Goal: Task Accomplishment & Management: Use online tool/utility

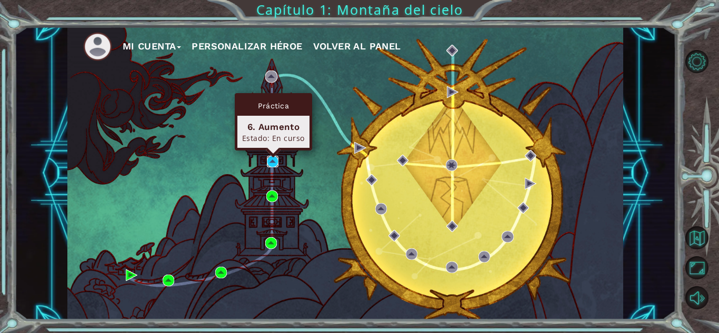
click at [274, 161] on img at bounding box center [273, 162] width 12 height 12
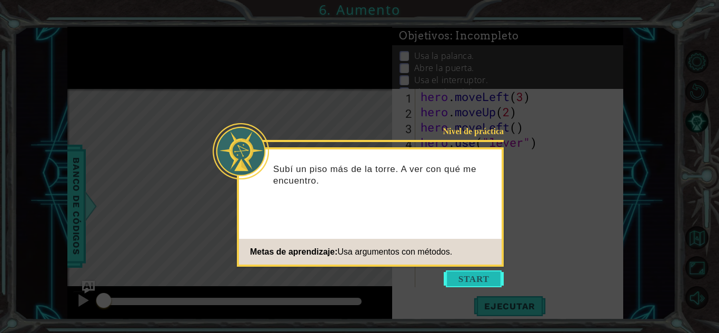
click at [468, 273] on button "Start" at bounding box center [474, 279] width 60 height 17
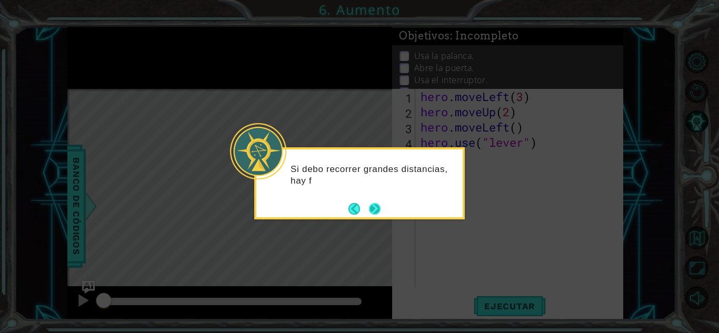
click at [371, 213] on button "Next" at bounding box center [375, 209] width 12 height 12
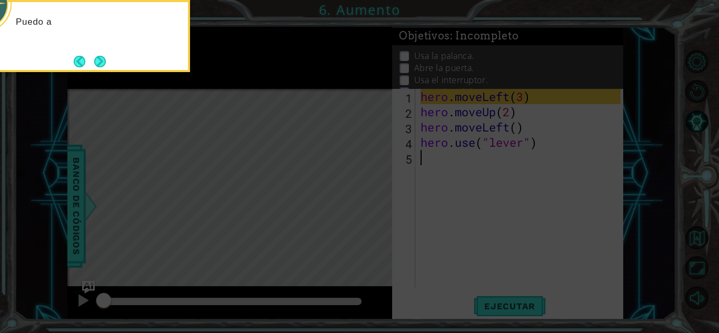
click at [319, 198] on icon at bounding box center [359, 49] width 719 height 567
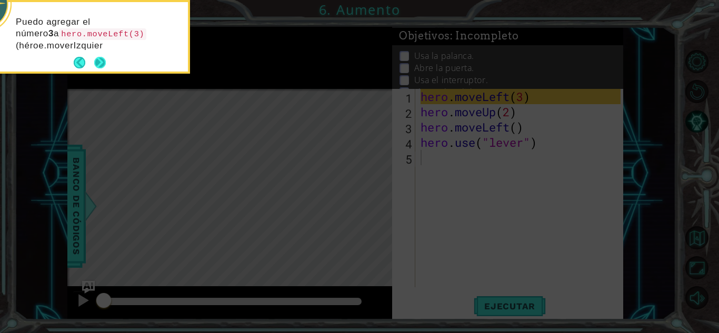
click at [98, 64] on button "Next" at bounding box center [100, 63] width 12 height 12
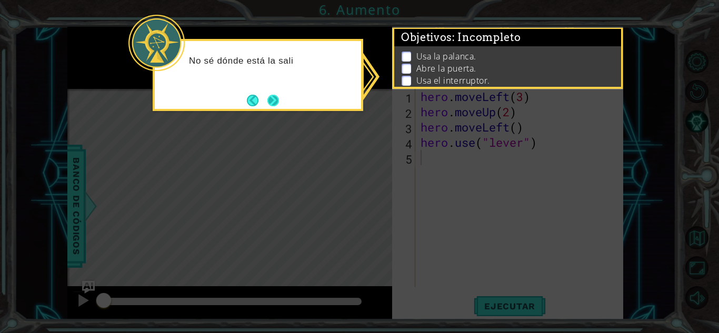
click at [270, 100] on button "Next" at bounding box center [273, 101] width 12 height 12
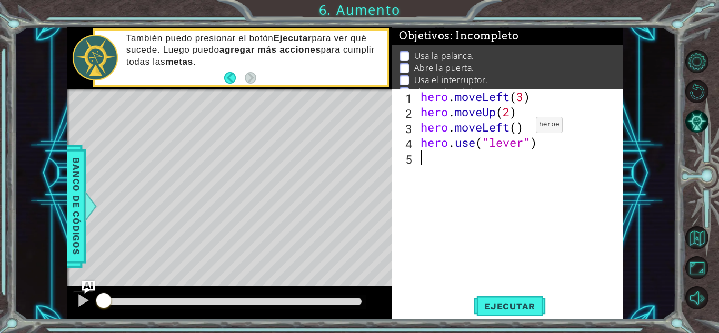
click at [518, 127] on div "hero . moveLeft ( 3 ) hero . moveUp ( 2 ) hero . moveLeft ( ) hero . use ( "lev…" at bounding box center [522, 203] width 207 height 229
click at [523, 144] on div "hero . moveLeft ( 3 ) hero . moveUp ( 2 ) hero . moveLeft ( 1 ) hero . use ( "l…" at bounding box center [522, 203] width 207 height 229
type textarea "hero.use("lever")"
click at [525, 164] on div "hero . moveLeft ( 3 ) hero . moveUp ( 2 ) hero . moveLeft ( 1 ) hero . use ( "l…" at bounding box center [522, 203] width 207 height 229
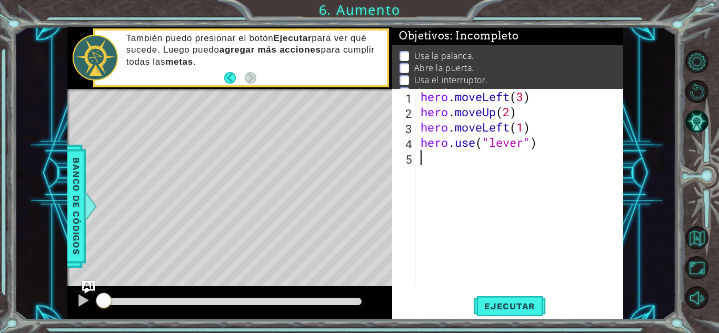
scroll to position [0, 0]
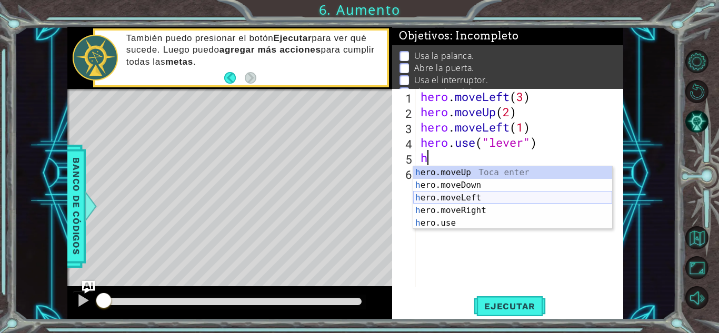
click at [520, 197] on div "h ero.moveUp Toca enter h ero.moveDown Toca enter h ero.moveLeft Toca enter h e…" at bounding box center [512, 210] width 199 height 88
type textarea "hero.moveLeft(1)"
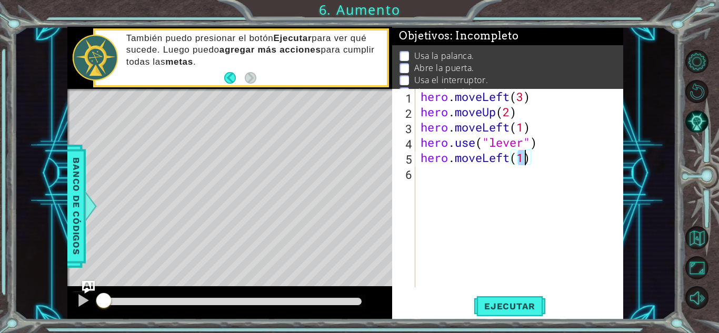
click at [482, 192] on div "hero . moveLeft ( 3 ) hero . moveUp ( 2 ) hero . moveLeft ( 1 ) hero . use ( "l…" at bounding box center [522, 203] width 207 height 229
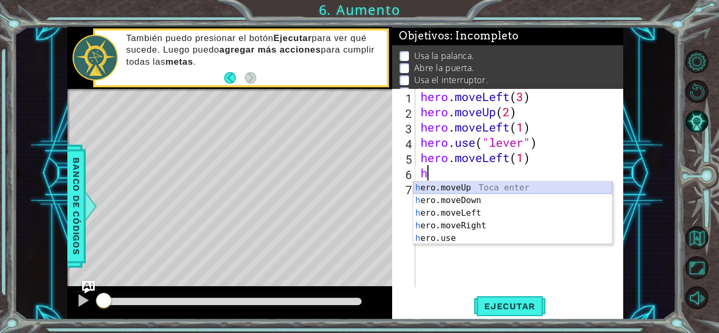
click at [493, 187] on div "h ero.moveUp Toca enter h ero.moveDown Toca enter h ero.moveLeft Toca enter h e…" at bounding box center [512, 226] width 199 height 88
type textarea "hero.moveUp(1)"
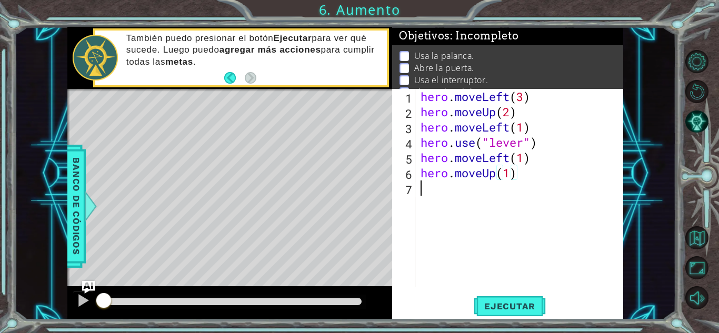
click at [509, 207] on div "hero . moveLeft ( 3 ) hero . moveUp ( 2 ) hero . moveLeft ( 1 ) hero . use ( "l…" at bounding box center [522, 203] width 207 height 229
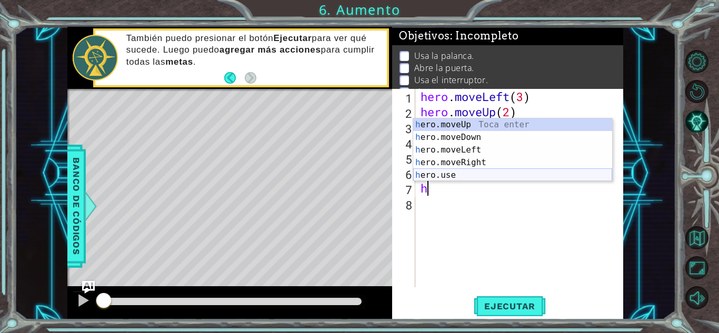
type textarea "h"
click at [472, 181] on body "1 ההההההההההההההההההההההההההההההההההההההההההההההההההההההההההההההההההההההההההההה…" at bounding box center [359, 166] width 719 height 333
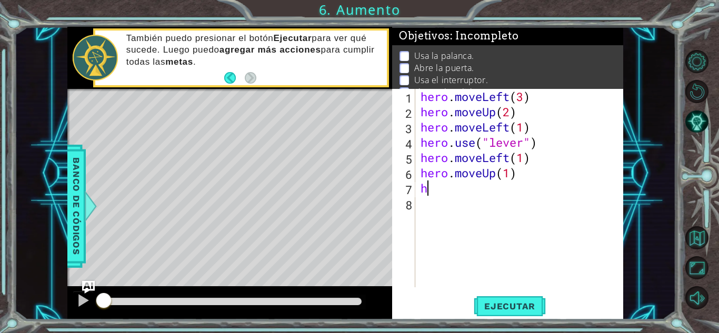
click at [463, 184] on div "hero . moveLeft ( 3 ) hero . moveUp ( 2 ) hero . moveLeft ( 1 ) hero . use ( "l…" at bounding box center [522, 203] width 207 height 229
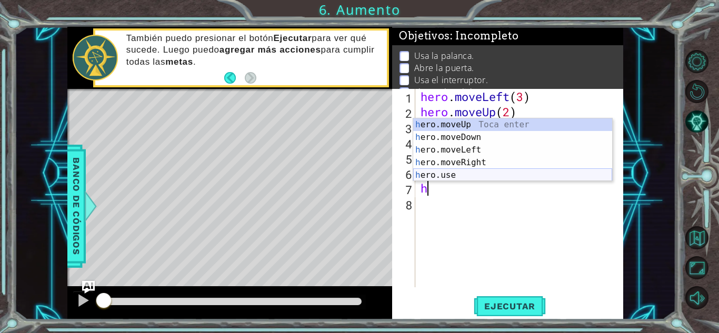
click at [456, 175] on div "h ero.moveUp Toca enter h ero.moveDown Toca enter h ero.moveLeft Toca enter h e…" at bounding box center [512, 162] width 199 height 88
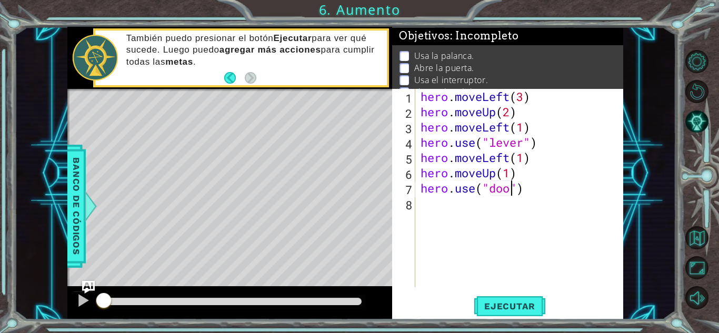
type textarea "hero.use("door")"
click at [539, 224] on div "hero . moveLeft ( 3 ) hero . moveUp ( 2 ) hero . moveLeft ( 1 ) hero . use ( "l…" at bounding box center [522, 203] width 207 height 229
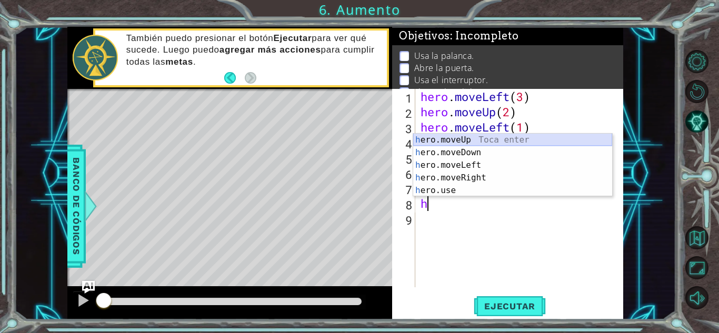
click at [482, 141] on div "h ero.moveUp Toca enter h ero.moveDown Toca enter h ero.moveLeft Toca enter h e…" at bounding box center [512, 178] width 199 height 88
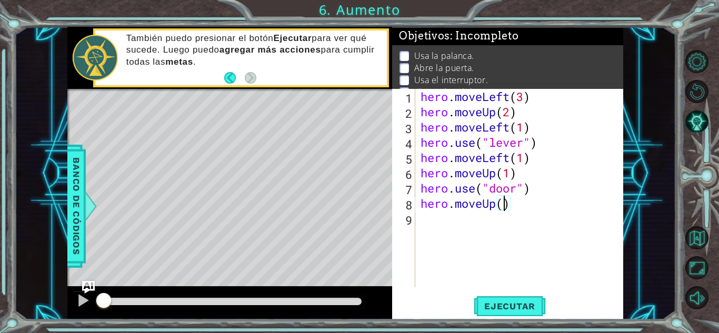
type textarea "hero.moveUp(2)"
click at [477, 220] on div "hero . moveLeft ( 3 ) hero . moveUp ( 2 ) hero . moveLeft ( 1 ) hero . use ( "l…" at bounding box center [522, 203] width 207 height 229
type textarea "j"
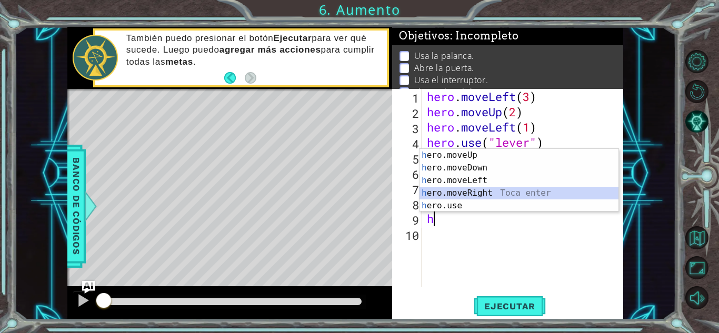
click at [505, 196] on div "h ero.moveUp Toca enter h ero.moveDown Toca enter h ero.moveLeft Toca enter h e…" at bounding box center [519, 193] width 199 height 88
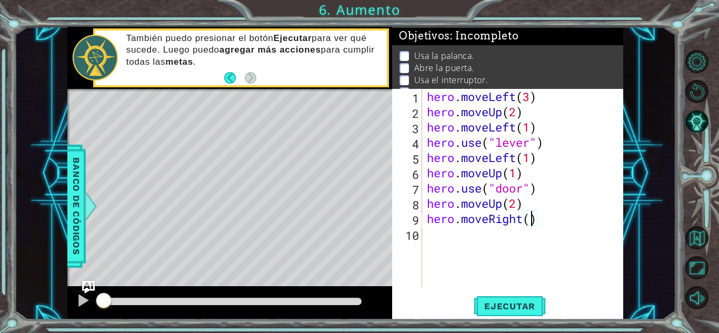
type textarea "hero.moveRight(3)"
click at [545, 258] on div "hero . moveLeft ( 3 ) hero . moveUp ( 2 ) hero . moveLeft ( 1 ) hero . use ( "l…" at bounding box center [525, 203] width 201 height 229
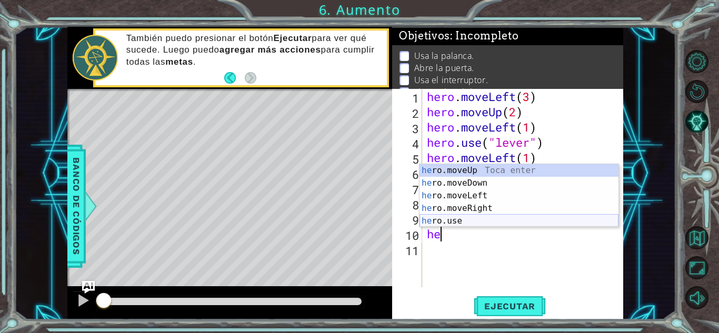
click at [505, 222] on div "he ro.moveUp Toca enter he ro.moveDown Toca enter he ro.moveLeft Toca enter he …" at bounding box center [519, 208] width 199 height 88
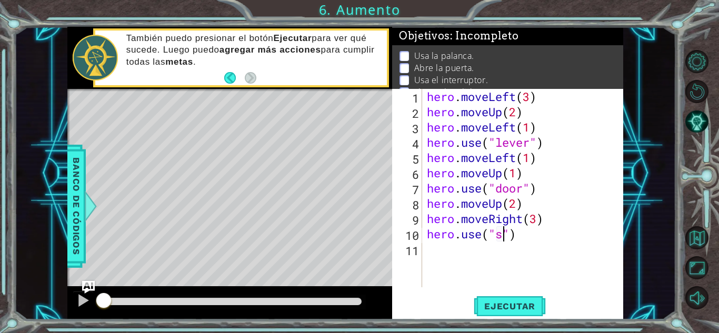
scroll to position [0, 4]
type textarea "hero.use("swith")"
click at [510, 244] on div "hero . moveLeft ( 3 ) hero . moveUp ( 2 ) hero . moveLeft ( 1 ) hero . use ( "l…" at bounding box center [525, 203] width 201 height 229
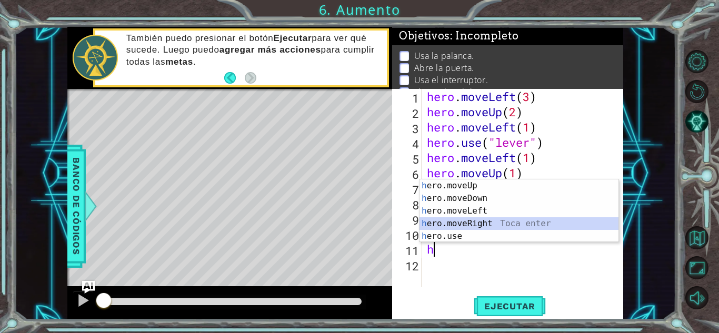
click at [486, 223] on div "h ero.moveUp Toca enter h ero.moveDown Toca enter h ero.moveLeft Toca enter h e…" at bounding box center [519, 224] width 199 height 88
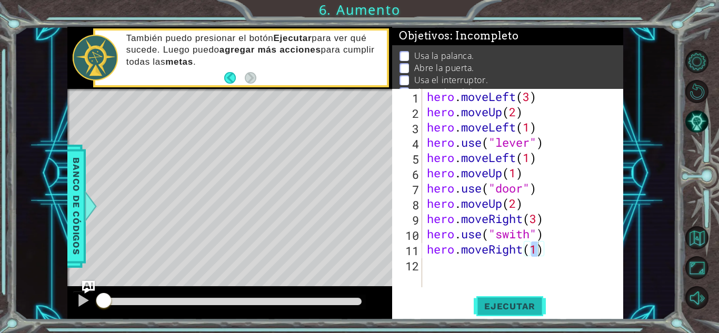
click at [526, 314] on button "Ejecutar" at bounding box center [510, 306] width 72 height 23
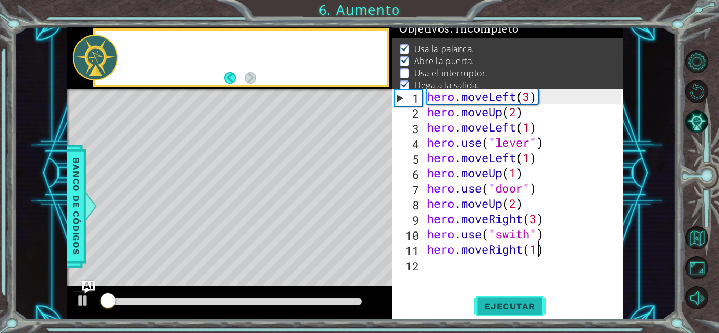
scroll to position [7, 0]
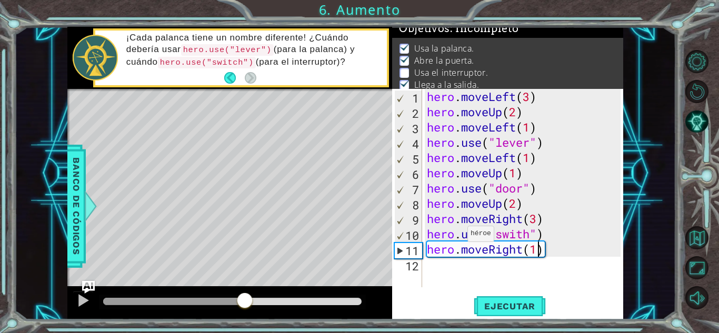
drag, startPoint x: 294, startPoint y: 298, endPoint x: 243, endPoint y: 291, distance: 51.5
click at [243, 292] on div at bounding box center [244, 301] width 19 height 19
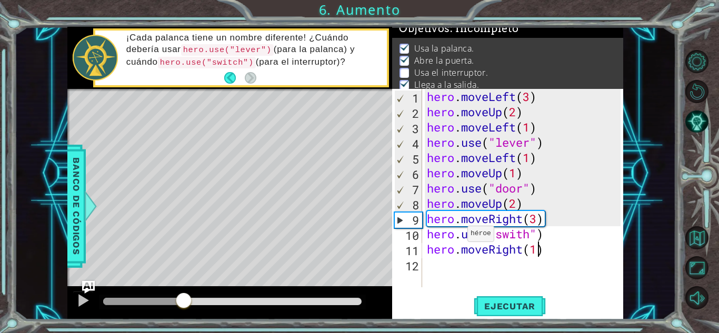
drag, startPoint x: 249, startPoint y: 297, endPoint x: 167, endPoint y: 302, distance: 81.7
click at [174, 302] on div at bounding box center [183, 301] width 19 height 19
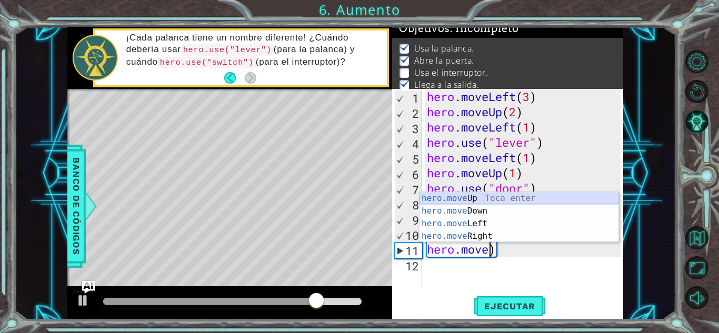
click at [493, 200] on div "hero.move Up Toca enter hero.move Down Toca enter hero.move Left Toca enter her…" at bounding box center [519, 230] width 199 height 76
type textarea "hero.moveUp(1)"
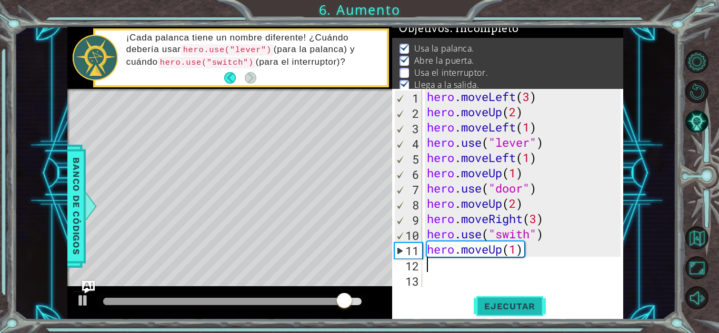
click at [527, 301] on span "Ejecutar" at bounding box center [510, 306] width 72 height 11
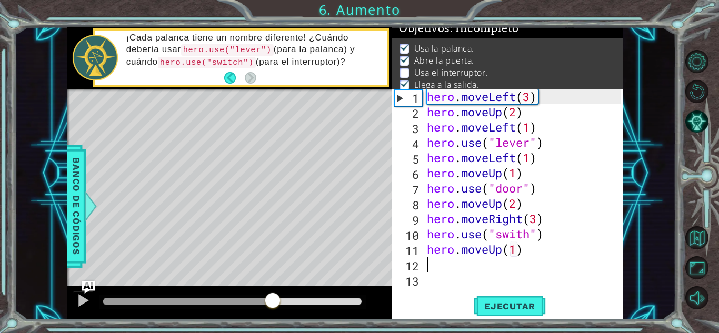
click at [273, 300] on div at bounding box center [232, 301] width 259 height 7
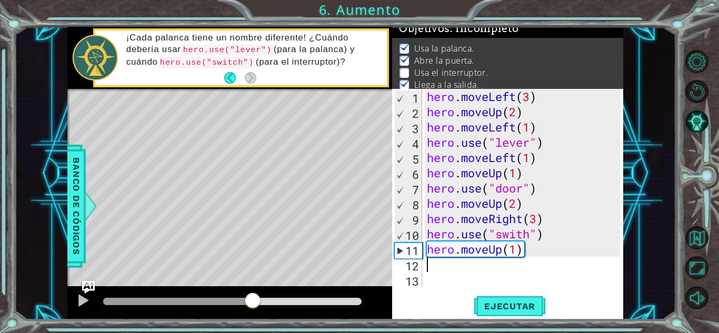
click at [253, 298] on div at bounding box center [178, 301] width 150 height 7
click at [164, 298] on div at bounding box center [178, 301] width 150 height 7
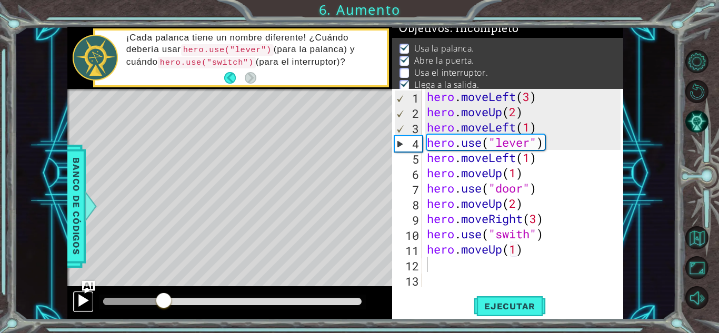
click at [79, 300] on div at bounding box center [83, 301] width 14 height 14
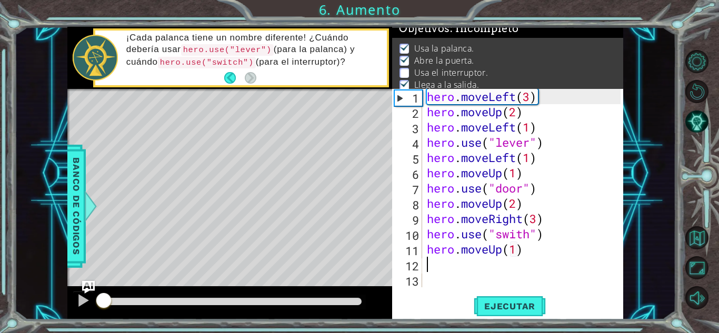
drag, startPoint x: 181, startPoint y: 302, endPoint x: 2, endPoint y: 283, distance: 180.1
click at [2, 283] on div "1 ההההההההההההההההההההההההההההההההההההההההההההההההההההההההההההההההההההההההההההה…" at bounding box center [359, 166] width 719 height 333
click at [81, 303] on div at bounding box center [83, 301] width 14 height 14
click at [423, 227] on div "1 2 3 4 5 6 7 8 9 10 11 12 13 hero . moveLeft ( 3 ) hero . moveUp ( 2 ) hero . …" at bounding box center [506, 188] width 229 height 198
click at [428, 231] on div "hero . moveLeft ( 3 ) hero . moveUp ( 2 ) hero . moveLeft ( 1 ) hero . use ( "l…" at bounding box center [525, 203] width 201 height 229
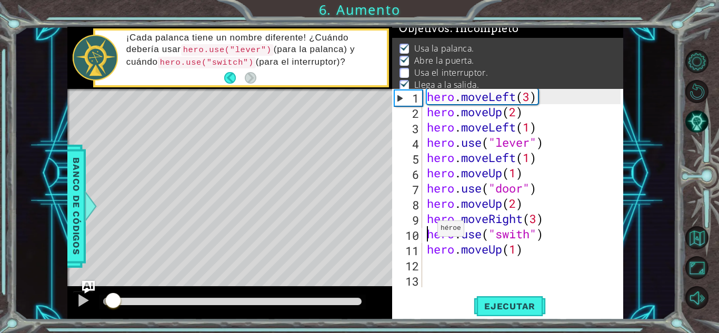
type textarea "hero.use("swith")"
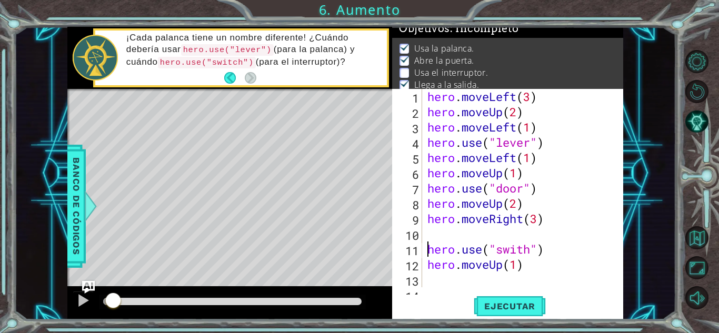
click at [442, 230] on div "hero . moveLeft ( 3 ) hero . moveUp ( 2 ) hero . moveLeft ( 1 ) hero . use ( "l…" at bounding box center [525, 203] width 201 height 229
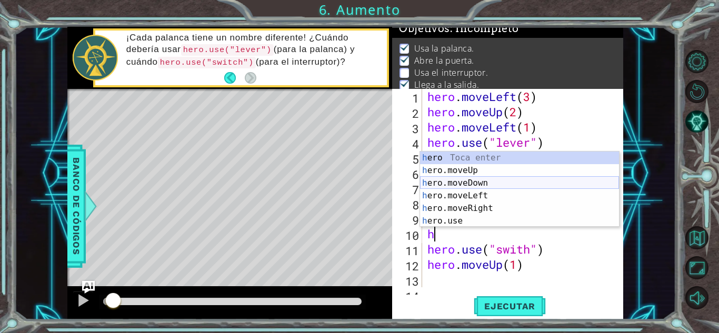
click at [493, 185] on div "h ero Toca enter h ero.moveUp Toca enter h ero.moveDown Toca enter h ero.moveLe…" at bounding box center [519, 202] width 199 height 101
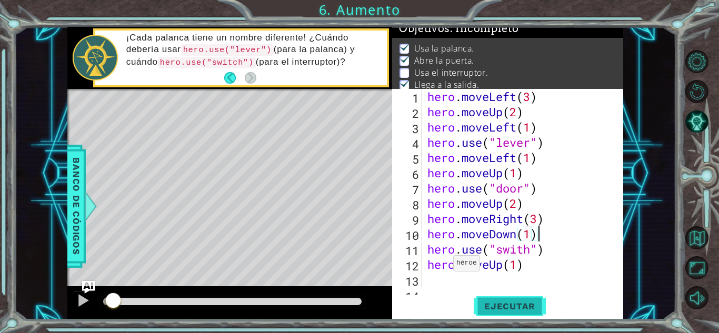
click at [508, 312] on button "Ejecutar" at bounding box center [510, 306] width 72 height 23
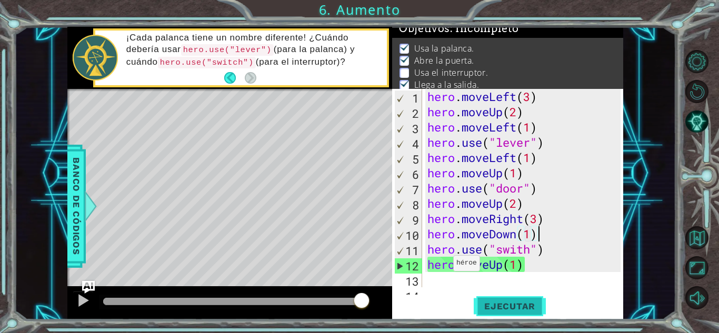
click at [508, 312] on button "Ejecutar" at bounding box center [510, 306] width 72 height 23
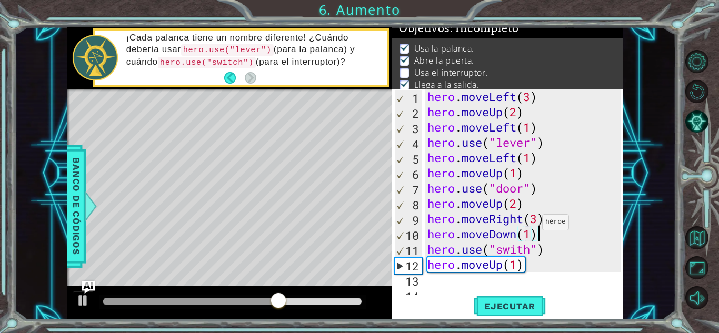
click at [533, 225] on div "hero . moveLeft ( 3 ) hero . moveUp ( 2 ) hero . moveLeft ( 1 ) hero . use ( "l…" at bounding box center [525, 203] width 201 height 229
click at [478, 310] on span "Ejecutar" at bounding box center [510, 306] width 72 height 11
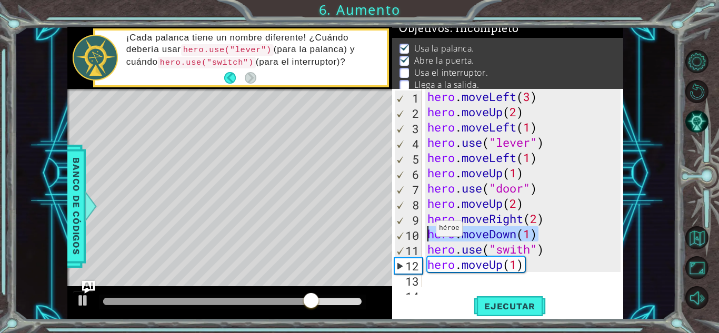
drag, startPoint x: 545, startPoint y: 237, endPoint x: 426, endPoint y: 231, distance: 118.6
click at [426, 231] on div "hero . moveLeft ( 3 ) hero . moveUp ( 2 ) hero . moveLeft ( 1 ) hero . use ( "l…" at bounding box center [525, 203] width 201 height 229
type textarea "hero.moveDown(1)"
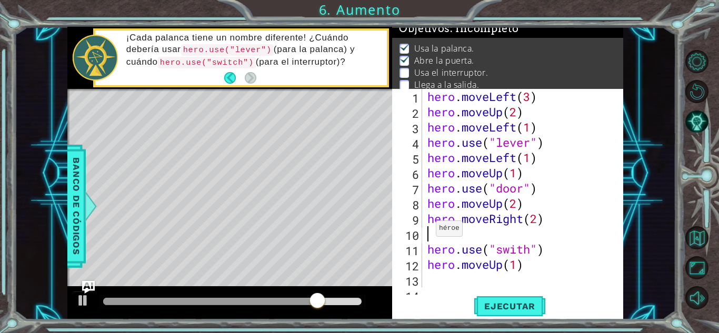
scroll to position [0, 0]
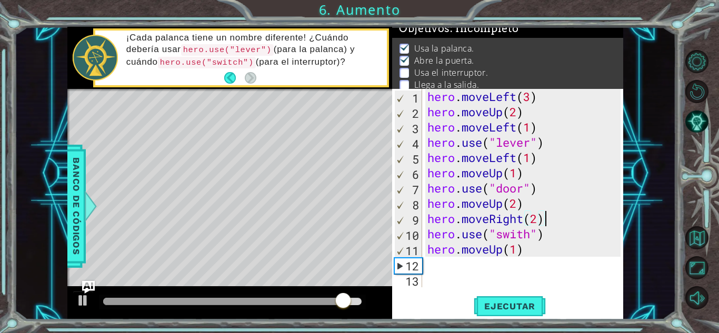
click at [508, 293] on div "hero.moveRight(2) 1 2 3 4 5 6 7 8 9 10 11 12 13 hero . moveLeft ( 3 ) hero . mo…" at bounding box center [507, 204] width 231 height 231
click at [431, 246] on div "hero . moveLeft ( 3 ) hero . moveUp ( 2 ) hero . moveLeft ( 1 ) hero . use ( "l…" at bounding box center [525, 203] width 201 height 229
type textarea "hero.moveUp(1)"
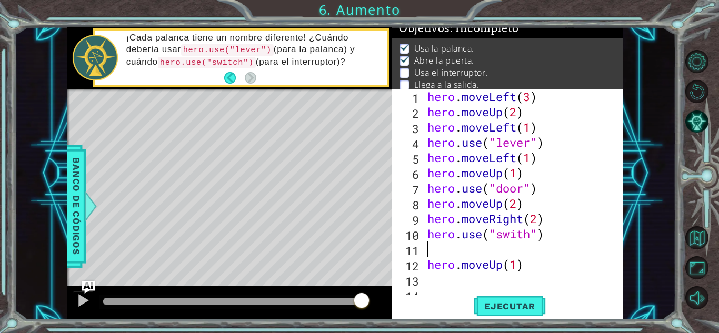
click at [437, 246] on div "hero . moveLeft ( 3 ) hero . moveUp ( 2 ) hero . moveLeft ( 1 ) hero . use ( "l…" at bounding box center [525, 203] width 201 height 229
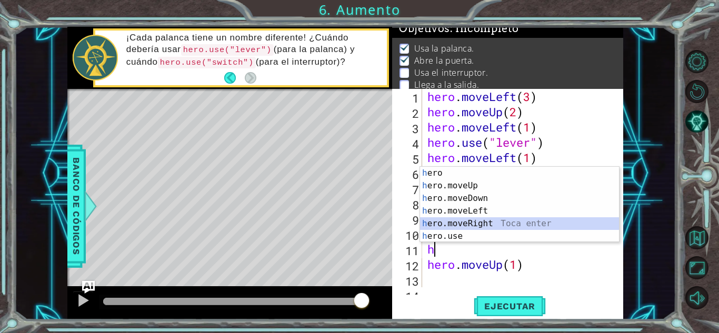
click at [482, 224] on div "h ero Toca enter h ero.moveUp Toca enter h ero.moveDown Toca enter h ero.moveLe…" at bounding box center [519, 217] width 199 height 101
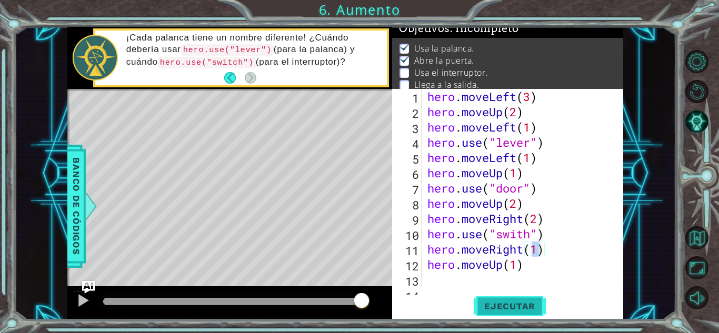
click at [506, 301] on span "Ejecutar" at bounding box center [510, 306] width 72 height 11
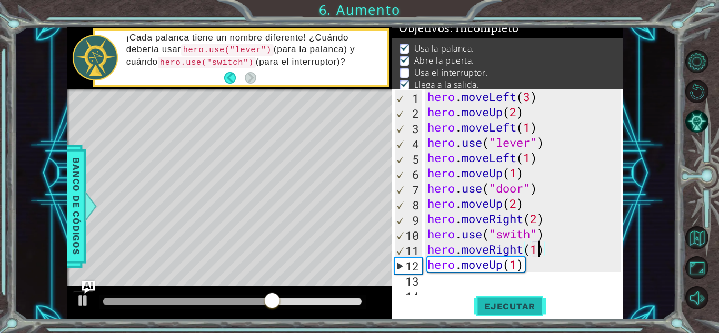
click at [506, 301] on span "Ejecutar" at bounding box center [510, 306] width 72 height 11
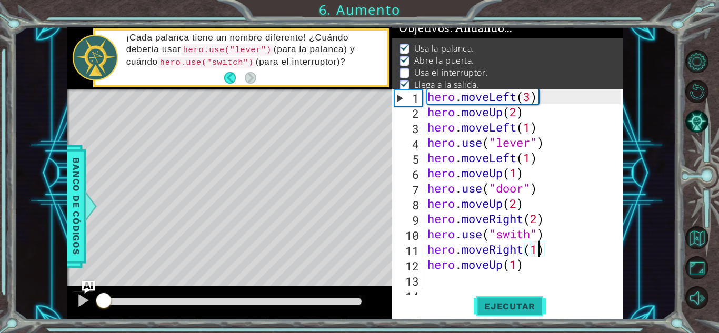
click at [506, 301] on span "Ejecutar" at bounding box center [510, 306] width 72 height 11
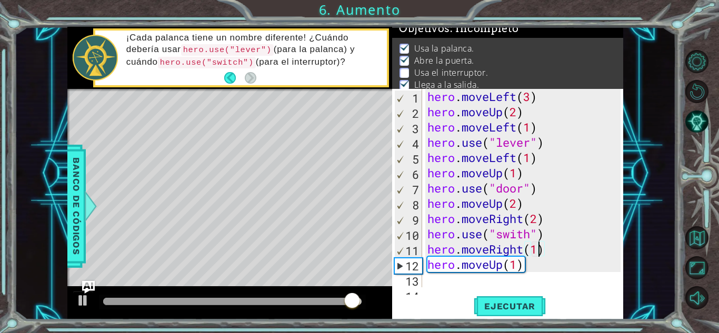
click at [238, 166] on div "Level Map" at bounding box center [310, 244] width 487 height 310
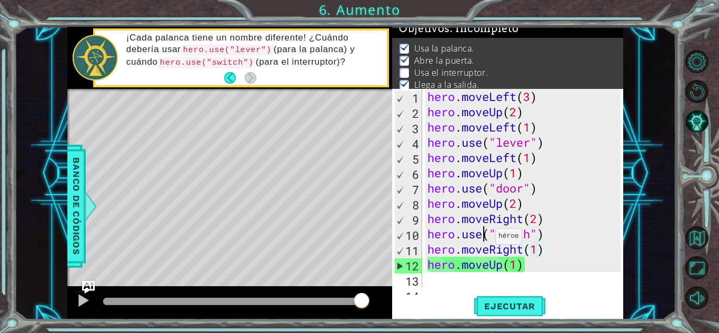
click at [486, 239] on div "hero . moveLeft ( 3 ) hero . moveUp ( 2 ) hero . moveLeft ( 1 ) hero . use ( "l…" at bounding box center [525, 203] width 201 height 229
click at [404, 259] on div "12" at bounding box center [408, 266] width 27 height 15
click at [408, 249] on div "11" at bounding box center [408, 250] width 27 height 15
click at [410, 232] on div "10" at bounding box center [408, 235] width 27 height 15
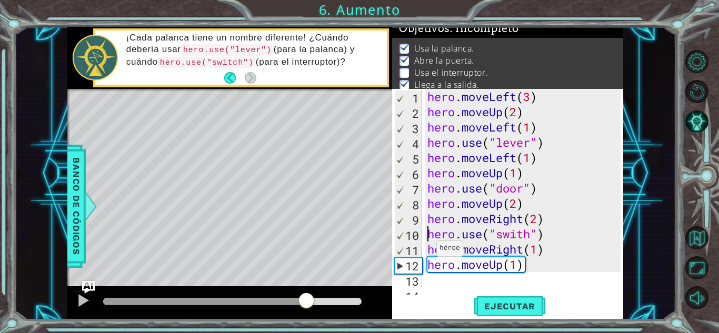
drag, startPoint x: 361, startPoint y: 297, endPoint x: 304, endPoint y: 297, distance: 57.4
click at [304, 297] on div at bounding box center [306, 301] width 19 height 19
click at [75, 304] on button at bounding box center [83, 302] width 21 height 22
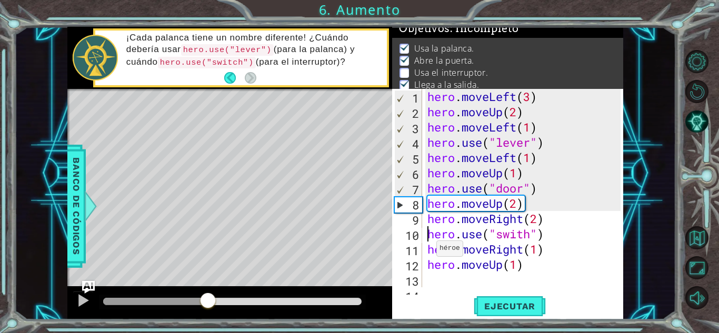
drag, startPoint x: 322, startPoint y: 300, endPoint x: 206, endPoint y: 297, distance: 116.4
click at [206, 297] on div at bounding box center [207, 301] width 19 height 19
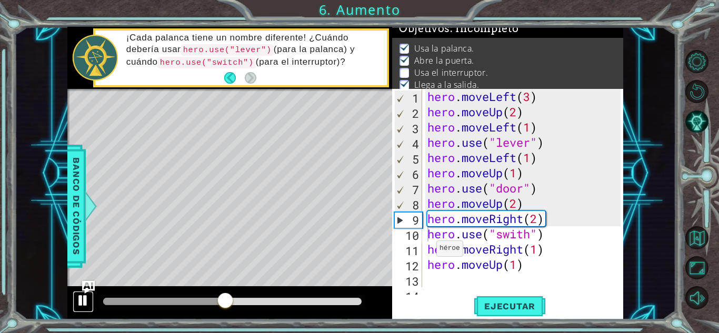
click at [85, 294] on div at bounding box center [83, 301] width 14 height 14
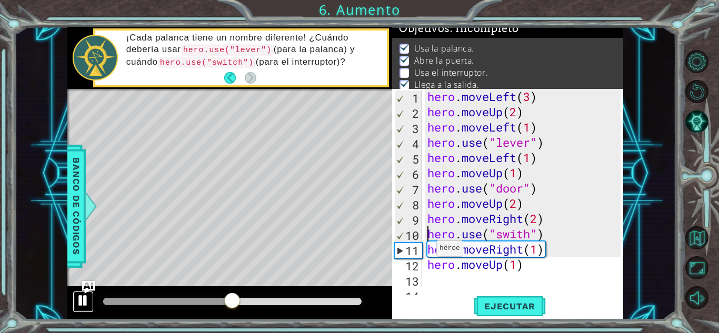
click at [85, 294] on div at bounding box center [83, 301] width 14 height 14
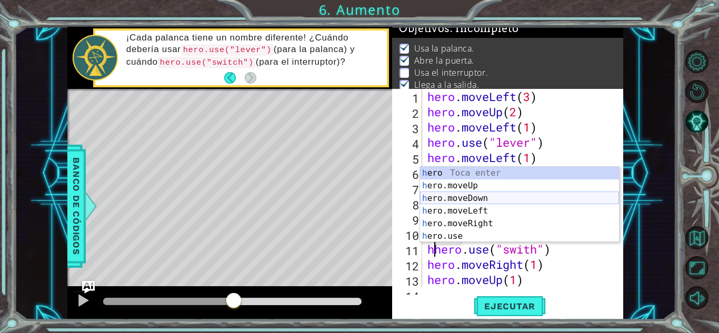
click at [470, 196] on div "h ero Toca enter h ero.moveUp Toca enter h ero.moveDown Toca enter h ero.moveLe…" at bounding box center [519, 217] width 199 height 101
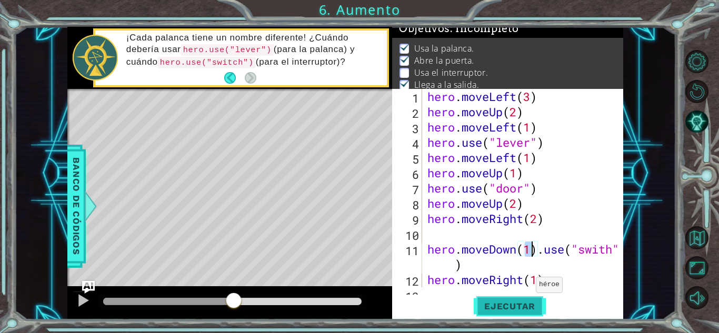
type textarea "hero.moveDown(1).use("swith")"
click at [524, 299] on button "Ejecutar" at bounding box center [510, 306] width 72 height 23
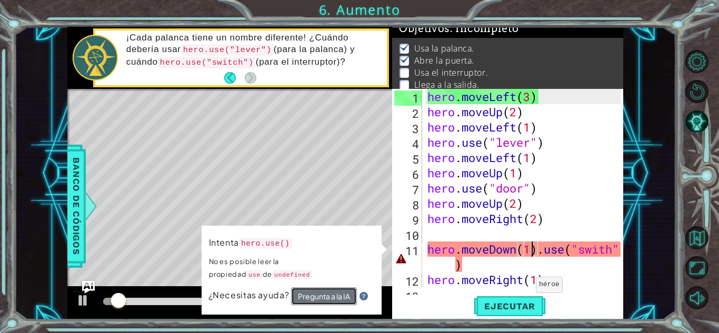
click at [335, 300] on button "Pregunta a la IA" at bounding box center [324, 296] width 66 height 18
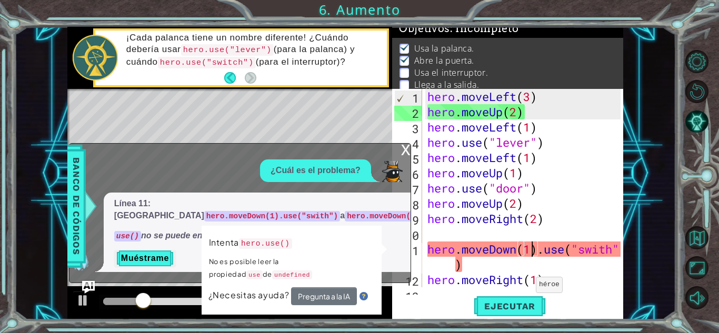
click at [389, 207] on p "Línea 11: [MEDICAL_DATA] hero.moveDown(1).use("swith") a hero.moveDown(1); hero…" at bounding box center [313, 210] width 399 height 24
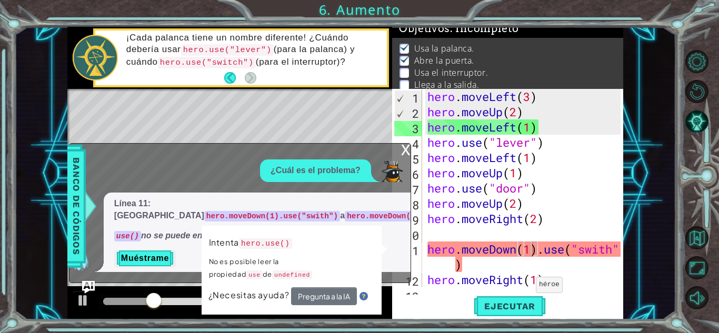
click at [257, 290] on span "¿Necesitas ayuda?" at bounding box center [250, 295] width 83 height 11
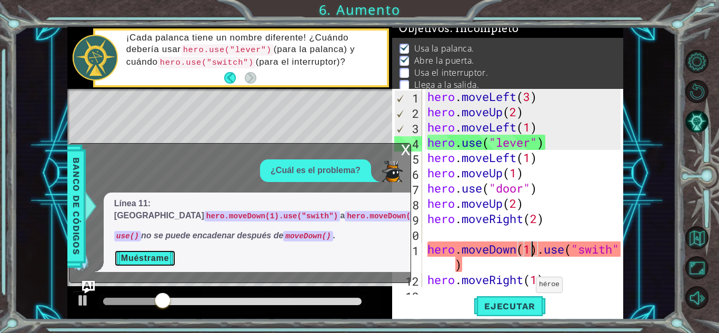
click at [153, 255] on button "Muéstrame" at bounding box center [145, 258] width 62 height 17
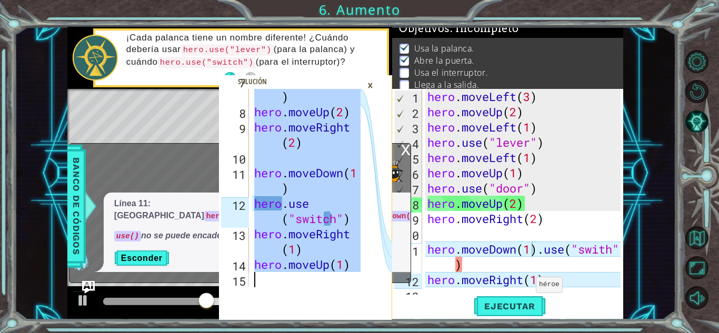
scroll to position [168, 0]
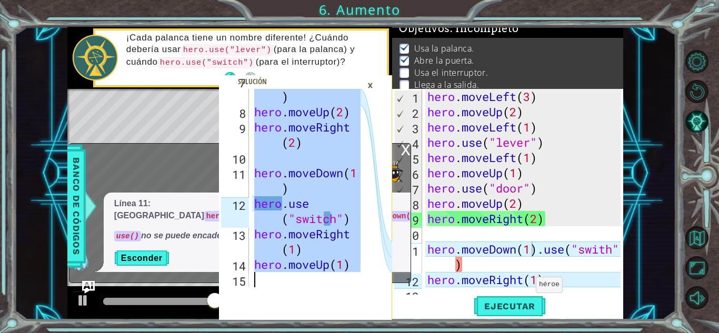
drag, startPoint x: 256, startPoint y: 93, endPoint x: 348, endPoint y: 295, distance: 221.8
click at [348, 295] on div "hero.moveLeft(3) 7 8 9 10 11 12 13 14 15 hero . use ( "door" ) hero . moveUp ( …" at bounding box center [305, 204] width 173 height 231
type textarea "hero.moveUp(1)"
type textarea "hero.moveRight(1)"
click at [450, 282] on div "hero . moveLeft ( 3 ) hero . moveUp ( 2 ) hero . moveLeft ( 1 ) hero . use ( "l…" at bounding box center [525, 203] width 201 height 229
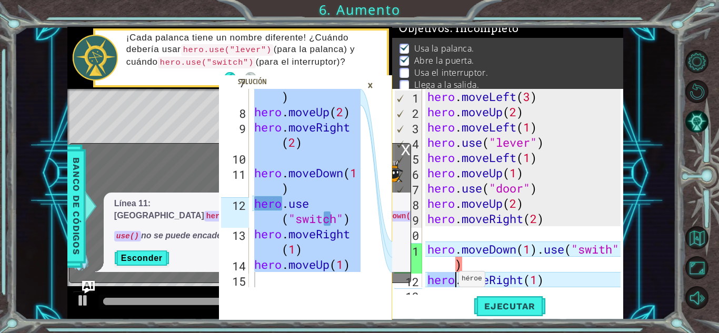
click at [449, 280] on div "hero . moveLeft ( 3 ) hero . moveUp ( 2 ) hero . moveLeft ( 1 ) hero . use ( "l…" at bounding box center [525, 203] width 201 height 229
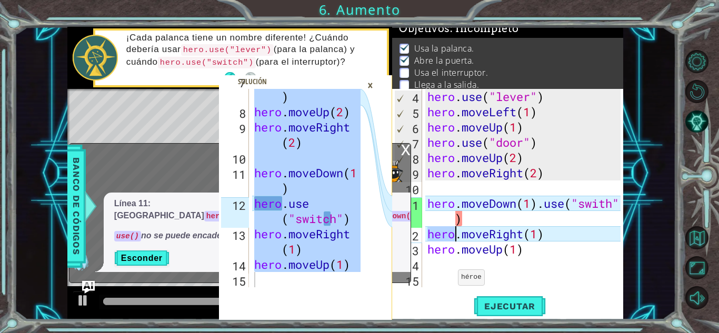
scroll to position [46, 0]
click at [531, 267] on div "hero . use ( "lever" ) hero . moveLeft ( 1 ) hero . moveUp ( 1 ) hero . use ( "…" at bounding box center [525, 203] width 201 height 229
click at [527, 272] on div "hero . use ( "lever" ) hero . moveLeft ( 1 ) hero . moveUp ( 1 ) hero . use ( "…" at bounding box center [525, 203] width 201 height 229
click at [484, 285] on div "hero . use ( "lever" ) hero . moveLeft ( 1 ) hero . moveUp ( 1 ) hero . use ( "…" at bounding box center [525, 203] width 201 height 229
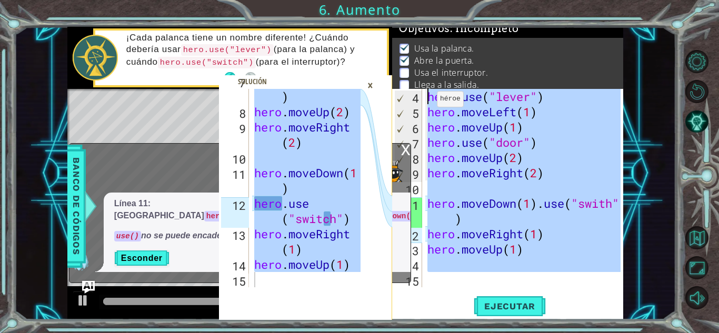
scroll to position [0, 0]
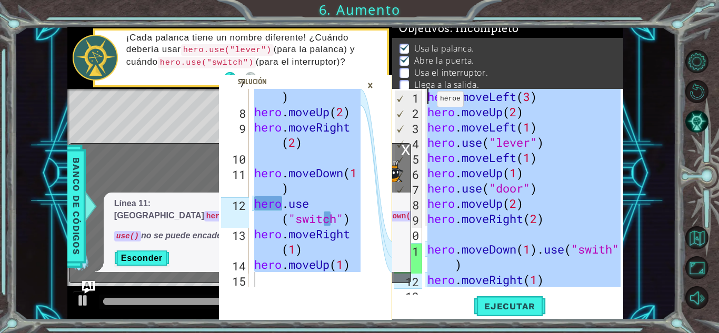
drag, startPoint x: 484, startPoint y: 285, endPoint x: 281, endPoint y: -46, distance: 388.8
click at [281, 0] on html "hero.moveUp(1) 7 8 9 10 11 12 13 14 15 hero . use ( "door" ) hero . moveUp ( 2 …" at bounding box center [359, 166] width 719 height 333
type textarea "hero.moveLeft(3) hero.moveUp(2)"
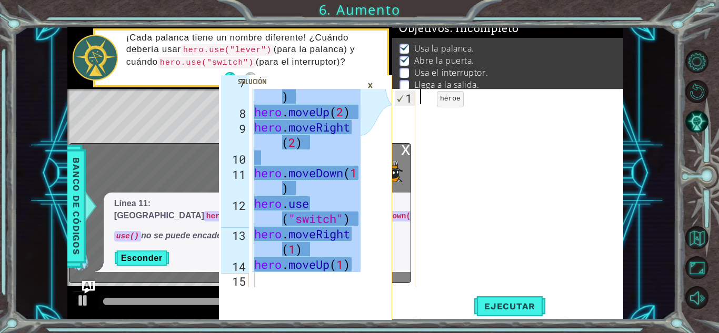
click at [366, 83] on div "×" at bounding box center [370, 85] width 16 height 18
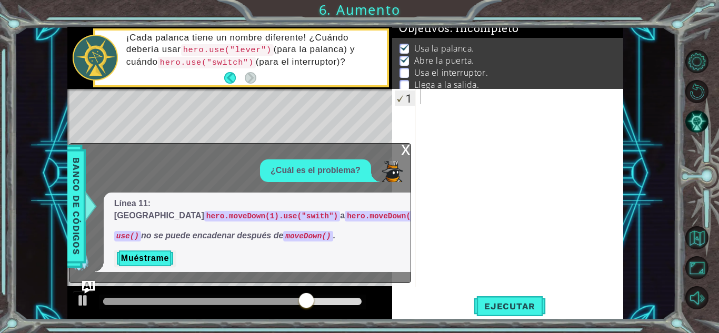
click at [468, 117] on div at bounding box center [522, 203] width 208 height 229
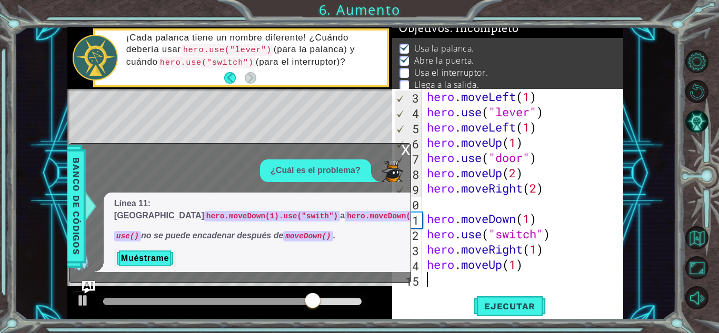
scroll to position [31, 0]
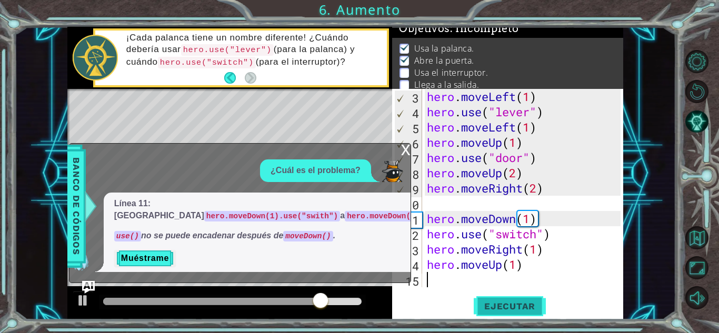
click at [511, 307] on span "Ejecutar" at bounding box center [510, 306] width 72 height 11
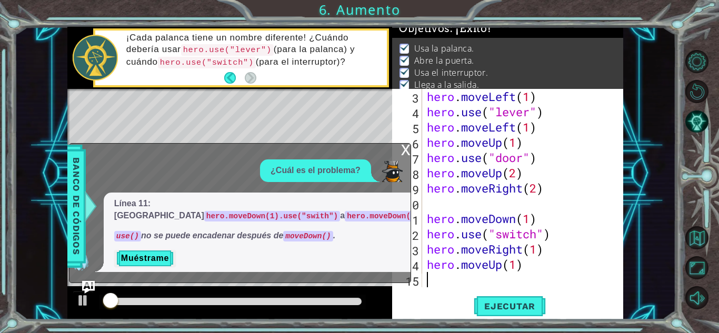
click at [405, 147] on div "x" at bounding box center [405, 149] width 9 height 11
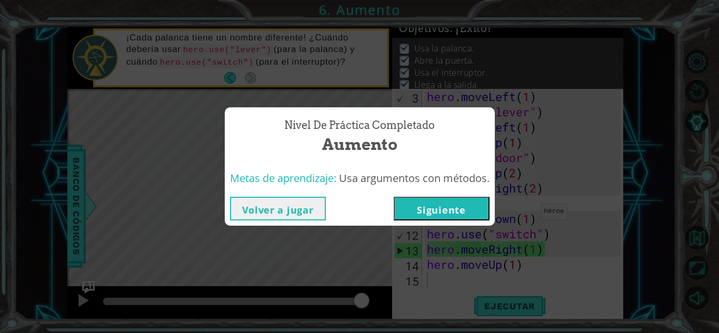
click at [421, 203] on button "Siguiente" at bounding box center [442, 209] width 96 height 24
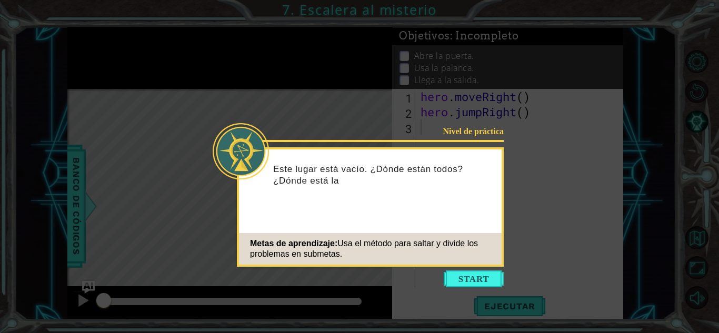
click at [466, 290] on icon at bounding box center [359, 166] width 719 height 333
click at [470, 280] on button "Start" at bounding box center [474, 279] width 60 height 17
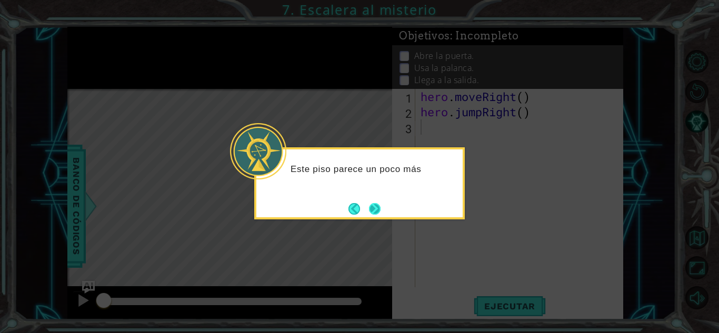
click at [374, 210] on button "Next" at bounding box center [375, 209] width 12 height 12
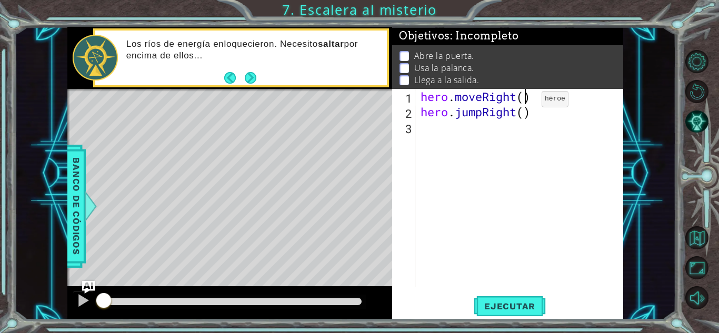
click at [525, 102] on div "hero . moveRight ( ) hero . jumpRight ( )" at bounding box center [522, 203] width 207 height 229
click at [525, 114] on div "hero . moveRight ( 5 ) hero . jumpRight ( )" at bounding box center [522, 203] width 207 height 229
click at [532, 97] on div "hero . moveRight ( 5 ) hero . jumpRight ( )" at bounding box center [522, 203] width 207 height 229
click at [524, 116] on div "hero . moveRight ( 1 ) hero . jumpRight ( )" at bounding box center [522, 203] width 207 height 229
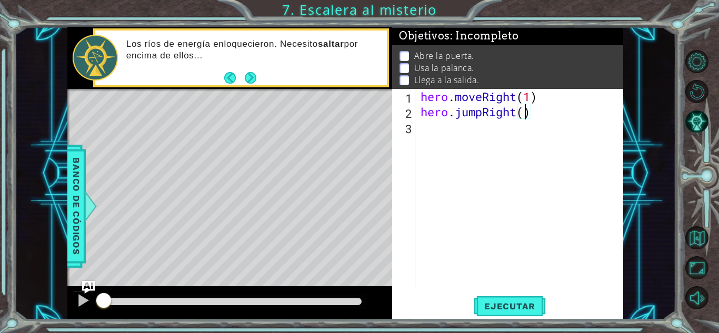
type textarea "hero.jumpRight(1)"
click at [509, 143] on div "hero . moveRight ( 1 ) hero . jumpRight ( 1 )" at bounding box center [522, 203] width 207 height 229
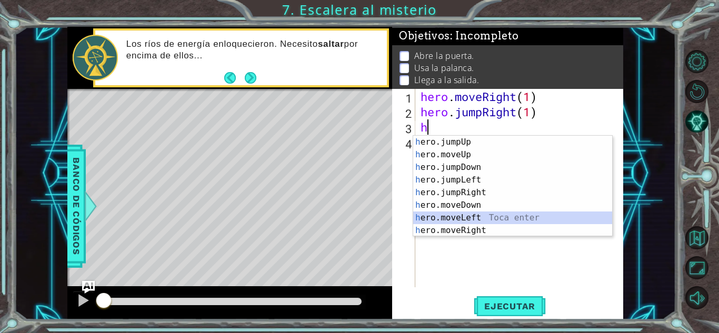
click at [490, 219] on div "h ero.jumpUp Toca enter h ero.moveUp Toca enter h ero.jumpDown Toca enter h ero…" at bounding box center [512, 199] width 199 height 126
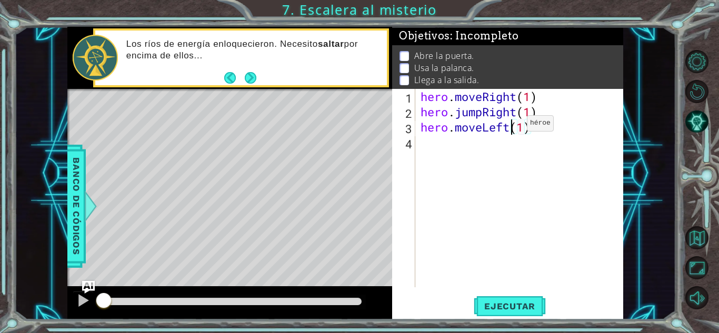
click at [511, 126] on div "hero . moveRight ( 1 ) hero . jumpRight ( 1 ) hero . moveLeft ( 1 )" at bounding box center [522, 203] width 207 height 229
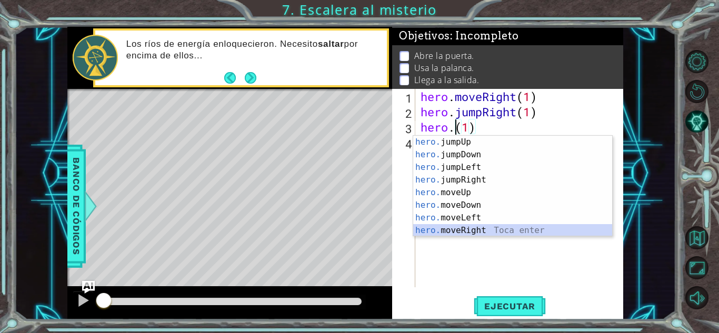
click at [472, 231] on div "hero. jumpUp Toca enter hero. jumpDown Toca enter hero. jumpLeft Toca enter her…" at bounding box center [512, 199] width 199 height 126
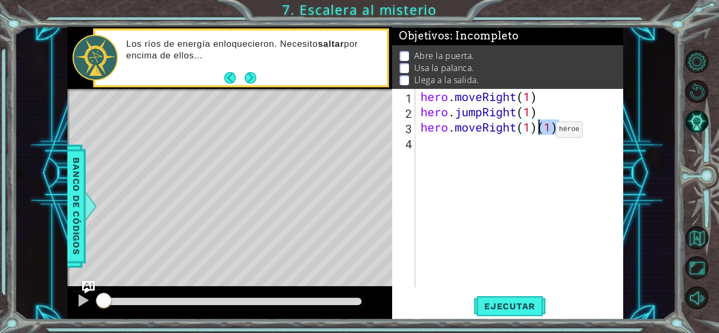
drag, startPoint x: 562, startPoint y: 135, endPoint x: 540, endPoint y: 132, distance: 22.8
click at [540, 132] on div "hero . moveRight ( 1 ) hero . jumpRight ( 1 ) hero . moveRight ( 1 ) ( 1 )" at bounding box center [522, 203] width 207 height 229
type textarea "hero.moveRight(2)"
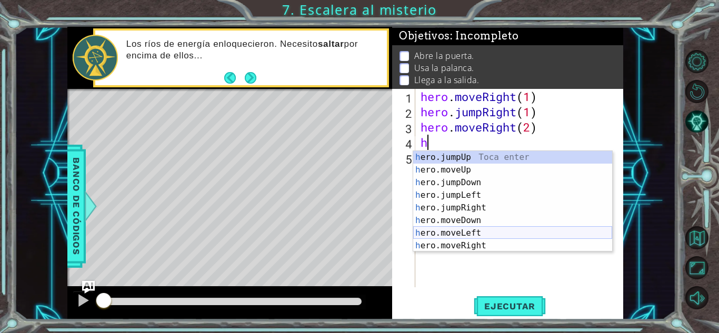
scroll to position [0, 0]
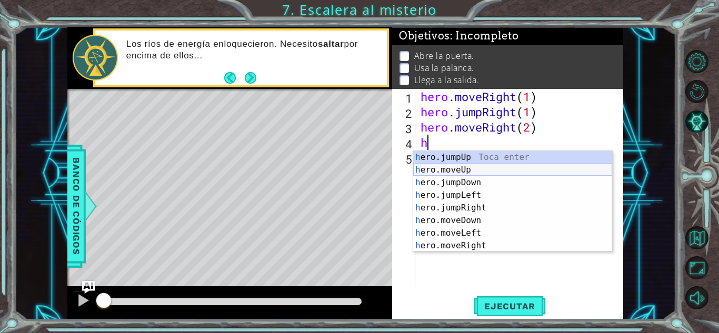
click at [461, 173] on div "h ero.jumpUp Toca enter h ero.moveUp Toca enter h ero.jumpDown Toca enter h ero…" at bounding box center [512, 214] width 199 height 126
type textarea "hero.moveUp(1)"
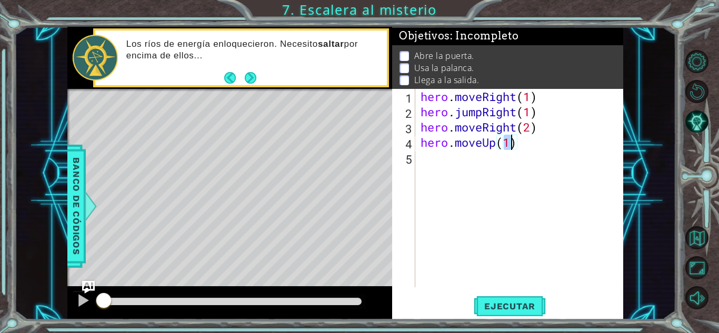
click at [478, 166] on div "hero . moveRight ( 1 ) hero . jumpRight ( 1 ) hero . moveRight ( 2 ) hero . mov…" at bounding box center [522, 203] width 207 height 229
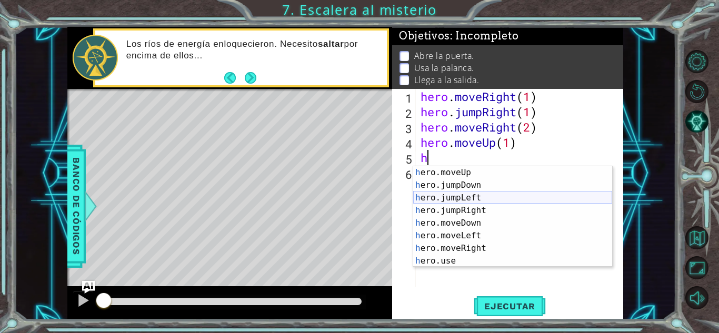
scroll to position [13, 0]
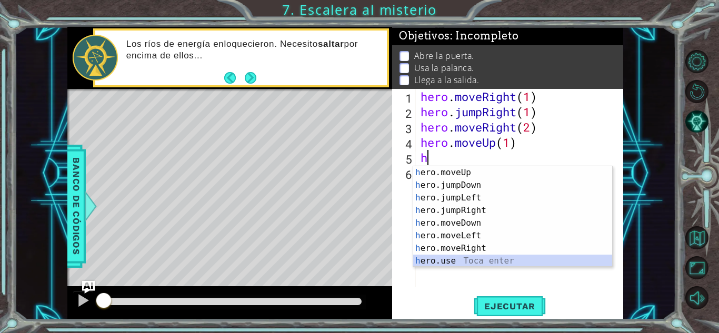
click at [480, 263] on div "h ero.moveUp Toca enter h ero.jumpDown Toca enter h ero.jumpLeft Toca enter h e…" at bounding box center [512, 229] width 199 height 126
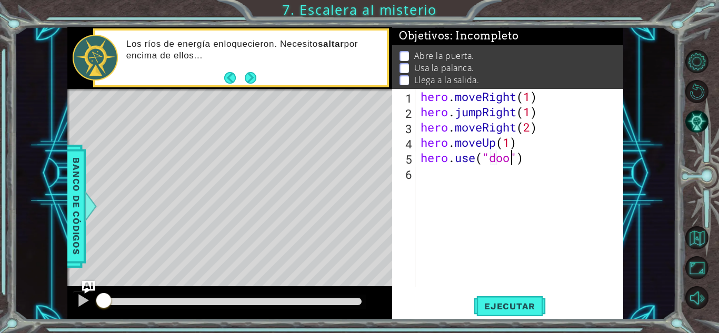
type textarea "hero.use("door")"
click at [531, 206] on div "hero . moveRight ( 1 ) hero . jumpRight ( 1 ) hero . moveRight ( 2 ) hero . mov…" at bounding box center [522, 203] width 207 height 229
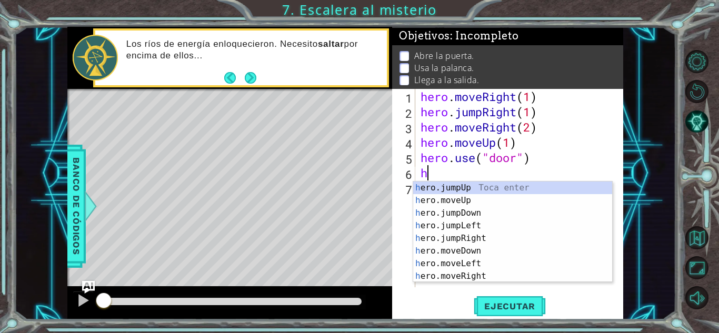
scroll to position [0, 0]
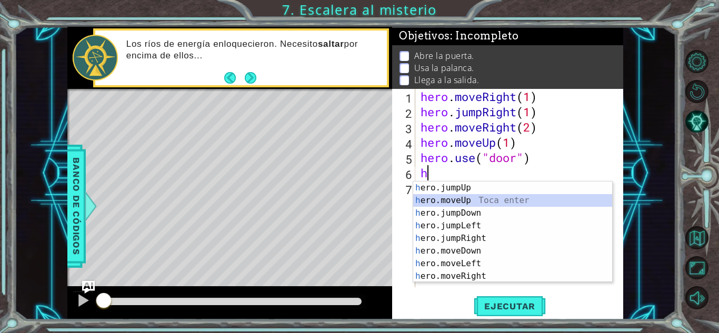
click at [498, 202] on div "h ero.jumpUp Toca enter h ero.moveUp Toca enter h ero.jumpDown Toca enter h ero…" at bounding box center [512, 245] width 199 height 126
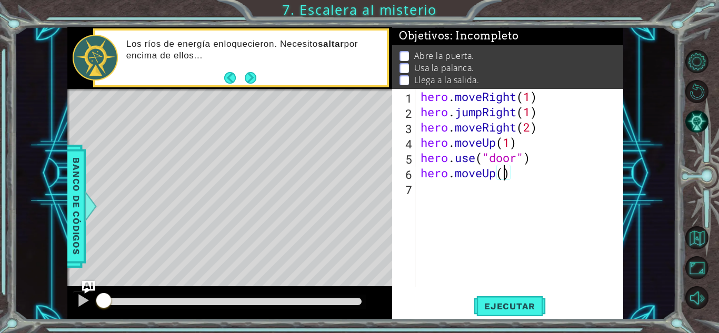
type textarea "hero.moveUp(2)"
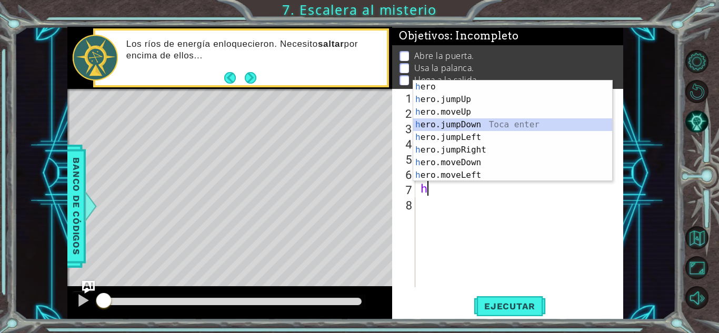
drag, startPoint x: 473, startPoint y: 128, endPoint x: 464, endPoint y: 181, distance: 53.4
click at [464, 181] on body "1 ההההההההההההההההההההההההההההההההההההההההההההההההההההההההההההההההההההההההההההה…" at bounding box center [359, 166] width 719 height 333
click at [469, 164] on div "h ero Toca enter h ero.jumpUp Toca enter h ero.moveUp Toca enter h ero.jumpDown…" at bounding box center [512, 144] width 199 height 126
type textarea "hero.moveDown(1)"
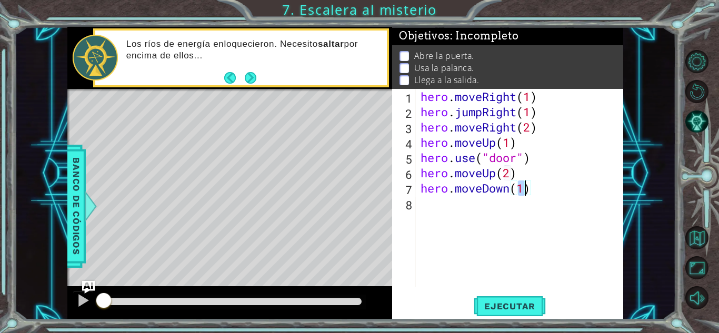
click at [448, 202] on div "hero . moveRight ( 1 ) hero . jumpRight ( 1 ) hero . moveRight ( 2 ) hero . mov…" at bounding box center [522, 203] width 207 height 229
type textarea "h"
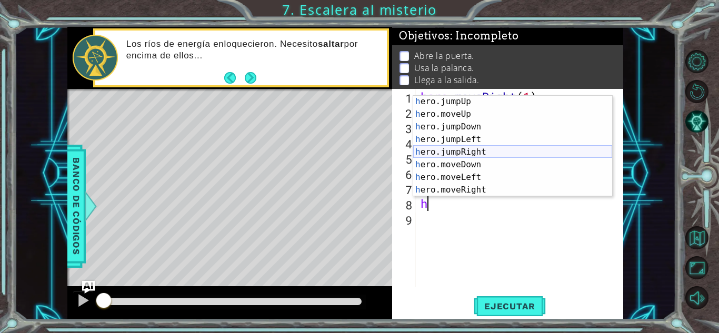
scroll to position [25, 0]
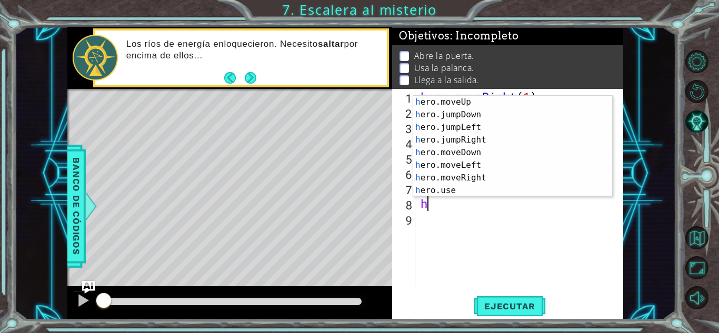
click at [471, 198] on div "hero . moveRight ( 1 ) hero . jumpRight ( 1 ) hero . moveRight ( 2 ) hero . mov…" at bounding box center [522, 203] width 207 height 229
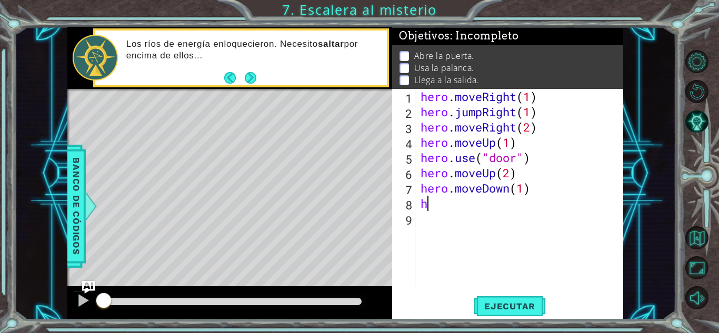
click at [466, 200] on div "hero . moveRight ( 1 ) hero . jumpRight ( 1 ) hero . moveRight ( 2 ) hero . mov…" at bounding box center [522, 203] width 207 height 229
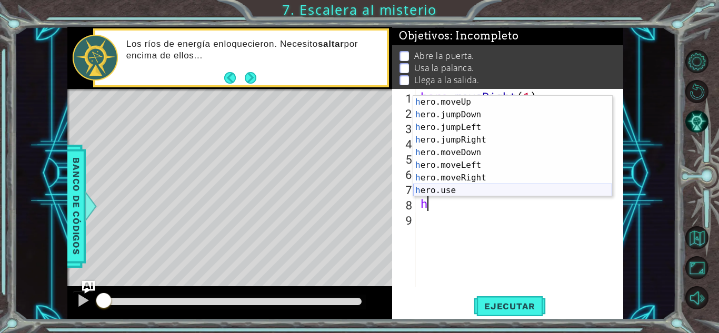
click at [468, 188] on div "h ero.moveUp Toca enter h ero.jumpDown Toca enter h ero.jumpLeft Toca enter h e…" at bounding box center [512, 159] width 199 height 126
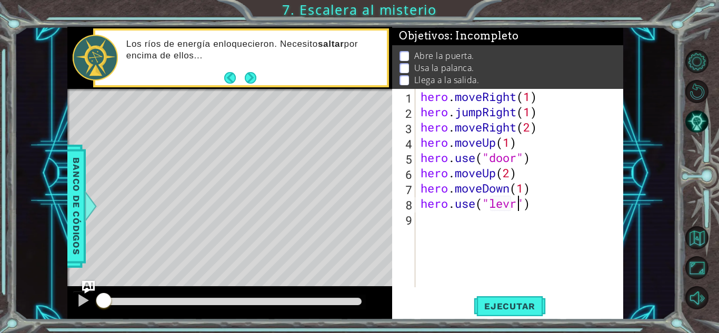
scroll to position [0, 4]
type textarea "hero.use("lever")"
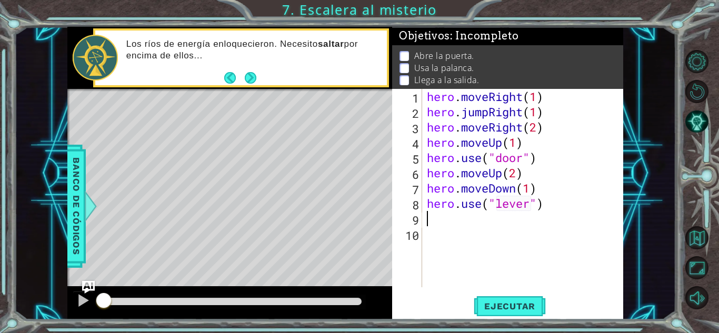
scroll to position [0, 0]
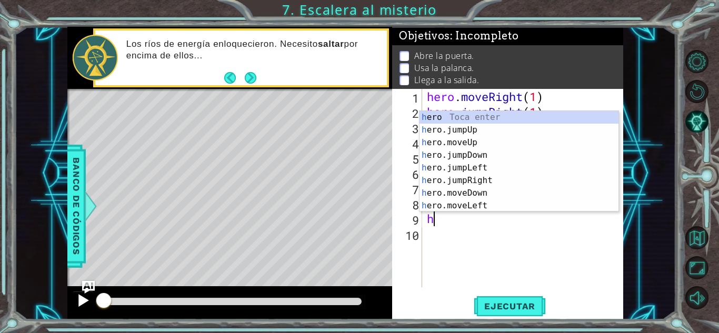
type textarea "he"
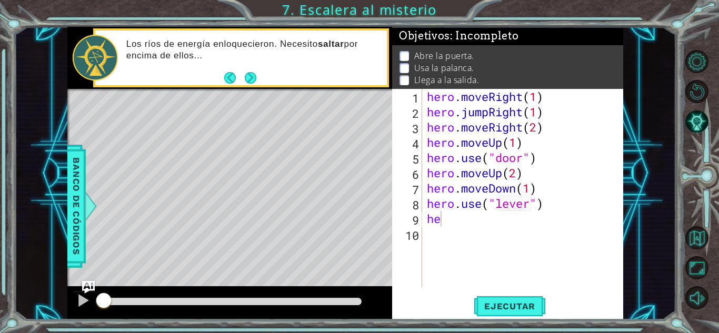
click at [492, 286] on div "hero . moveRight ( 1 ) hero . jumpRight ( 1 ) hero . moveRight ( 2 ) hero . mov…" at bounding box center [525, 203] width 201 height 229
click at [516, 241] on div "hero . moveRight ( 1 ) hero . jumpRight ( 1 ) hero . moveRight ( 2 ) hero . mov…" at bounding box center [525, 203] width 201 height 229
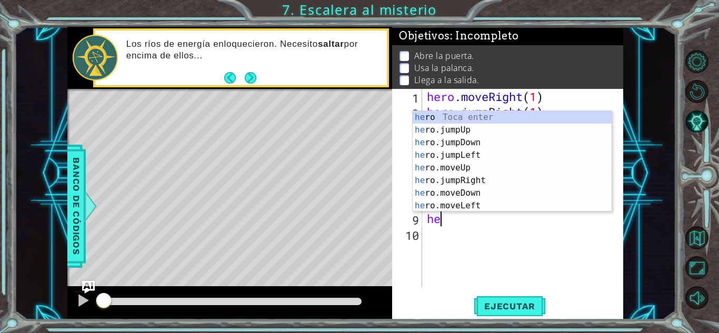
type textarea "h"
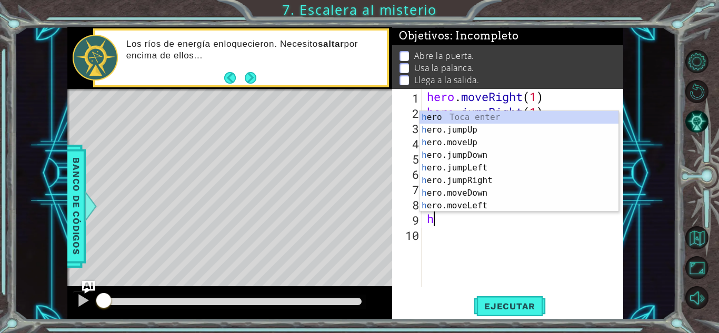
click at [495, 219] on div "hero . moveRight ( 1 ) hero . jumpRight ( 1 ) hero . moveRight ( 2 ) hero . mov…" at bounding box center [525, 203] width 201 height 229
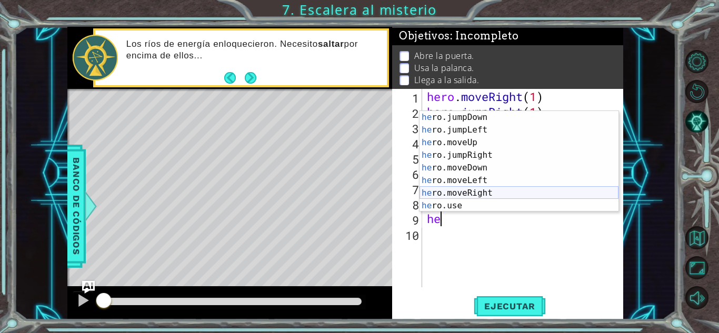
scroll to position [25, 0]
click at [483, 183] on div "he ro.jumpDown Toca enter he ro.jumpLeft Toca enter he ro.moveUp Toca enter he …" at bounding box center [519, 174] width 199 height 126
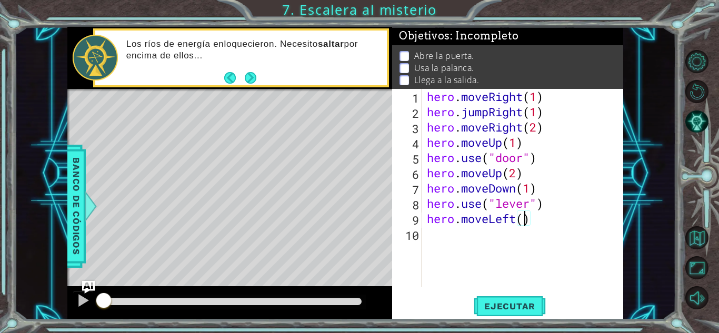
type textarea "hero.moveLeft(2)"
click at [485, 248] on div "hero . moveRight ( 1 ) hero . jumpRight ( 1 ) hero . moveRight ( 2 ) hero . mov…" at bounding box center [525, 203] width 201 height 229
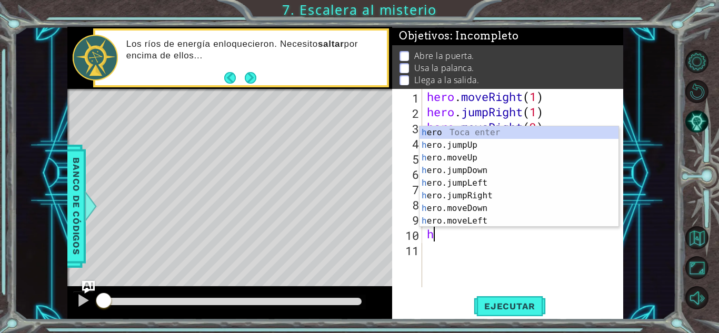
scroll to position [0, 0]
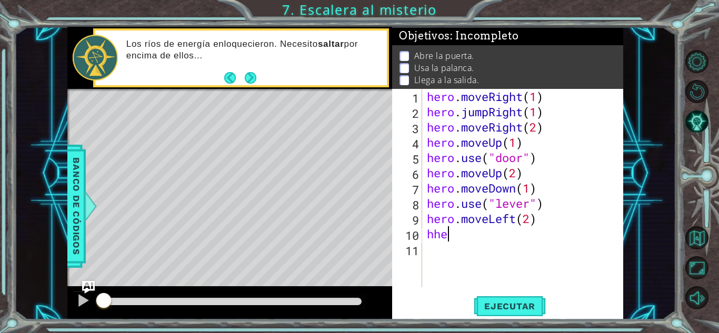
type textarea "hh"
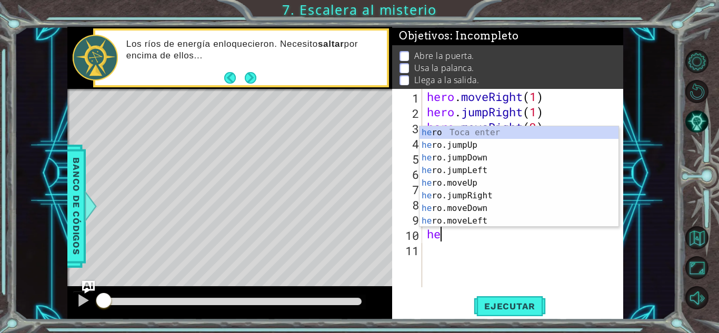
type textarea "h"
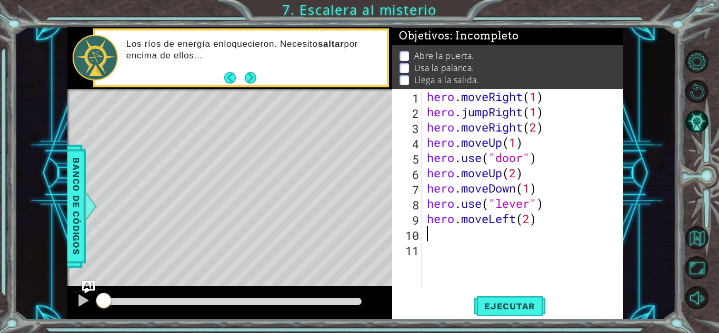
type textarea "hero.moveLeft(2)"
click at [494, 268] on div "hero . moveRight ( 1 ) hero . jumpRight ( 1 ) hero . moveRight ( 2 ) hero . mov…" at bounding box center [525, 203] width 201 height 229
click at [489, 308] on span "Ejecutar" at bounding box center [510, 306] width 72 height 11
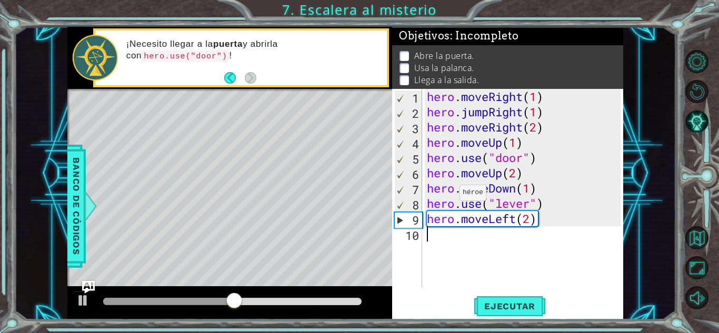
click at [450, 195] on div "hero . moveRight ( 1 ) hero . jumpRight ( 1 ) hero . moveRight ( 2 ) hero . mov…" at bounding box center [525, 203] width 201 height 229
type textarea "hero.moveDown(1)"
click at [435, 247] on div "hero . moveRight ( 1 ) hero . jumpRight ( 1 ) hero . moveRight ( 2 ) hero . mov…" at bounding box center [525, 203] width 201 height 229
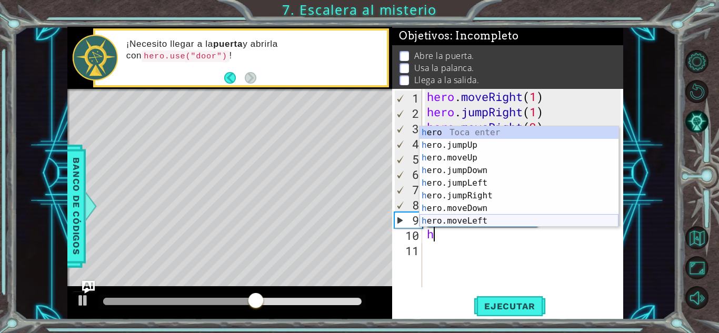
click at [468, 220] on div "h ero Toca enter h ero.jumpUp Toca enter h ero.moveUp Toca enter h ero.jumpDown…" at bounding box center [519, 189] width 199 height 126
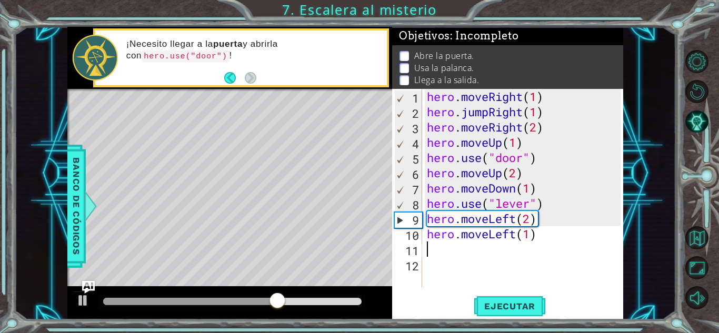
scroll to position [0, 5]
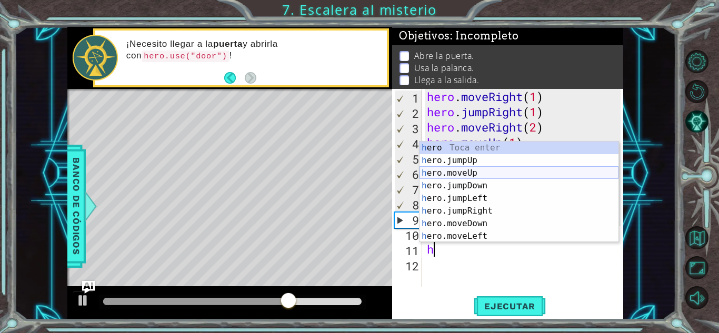
click at [561, 174] on div "h ero Toca enter h ero.jumpUp Toca enter h ero.moveUp Toca enter h ero.jumpDown…" at bounding box center [519, 205] width 199 height 126
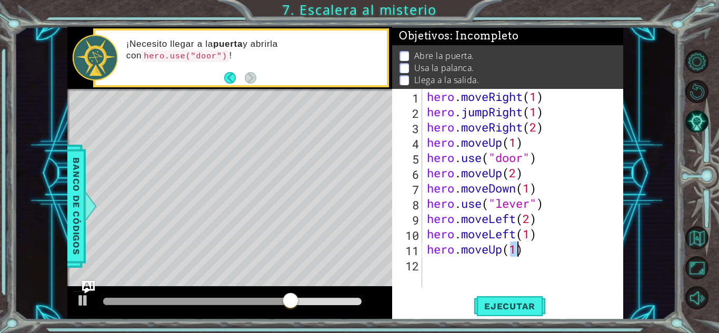
scroll to position [0, 4]
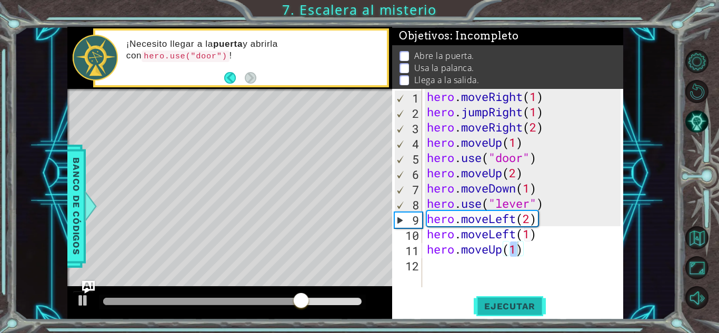
click at [523, 307] on span "Ejecutar" at bounding box center [510, 306] width 72 height 11
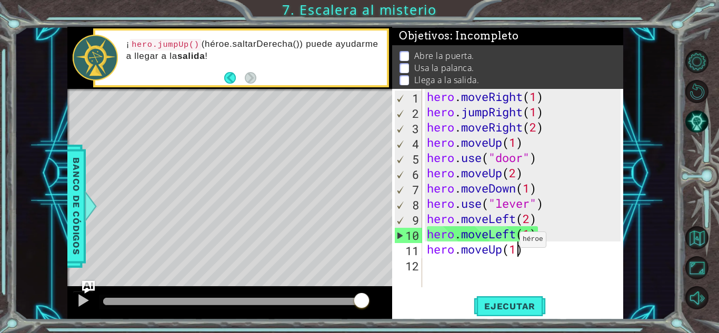
click at [510, 242] on div "hero . moveRight ( 1 ) hero . jumpRight ( 1 ) hero . moveRight ( 2 ) hero . mov…" at bounding box center [525, 203] width 201 height 229
type textarea "hero.moveLeft(1)"
click at [450, 275] on div "hero . moveRight ( 1 ) hero . jumpRight ( 1 ) hero . moveRight ( 2 ) hero . mov…" at bounding box center [525, 203] width 201 height 229
type textarea "h"
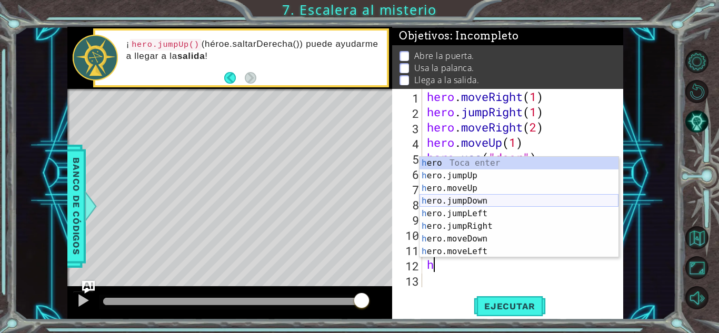
click at [509, 206] on div "h ero Toca enter h ero.jumpUp Toca enter h ero.moveUp Toca enter h ero.jumpDown…" at bounding box center [519, 220] width 199 height 126
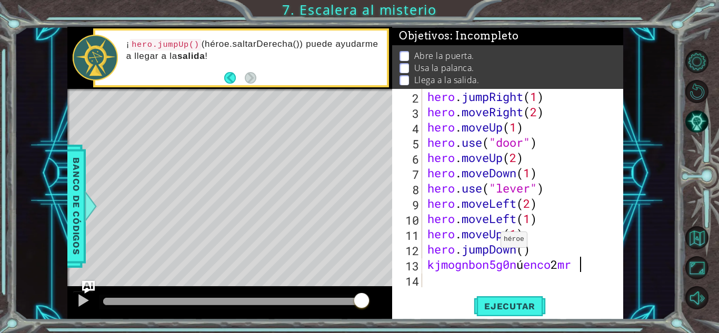
scroll to position [0, 7]
type textarea "kjmognbon5g0núenco 2mríf2{"
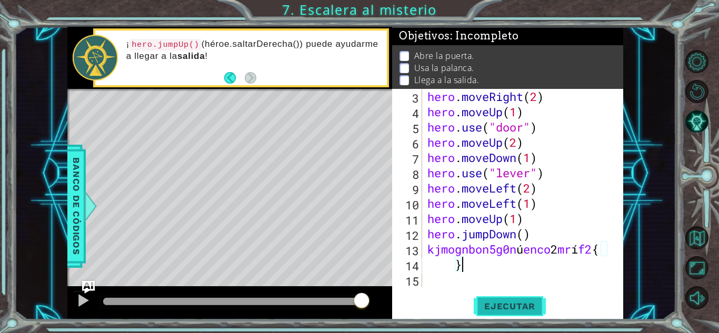
type textarea "}"
click at [531, 306] on span "Ejecutar" at bounding box center [510, 306] width 72 height 11
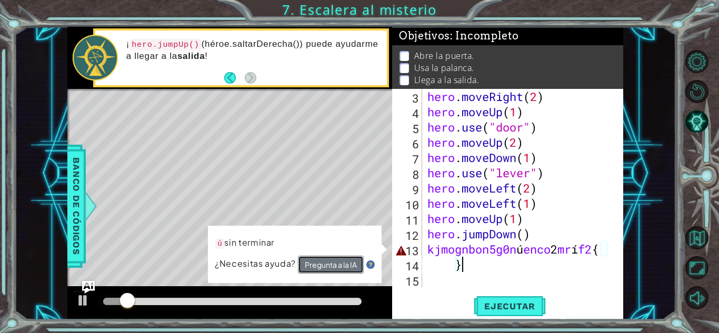
click at [346, 270] on button "Pregunta a la IA" at bounding box center [331, 265] width 66 height 18
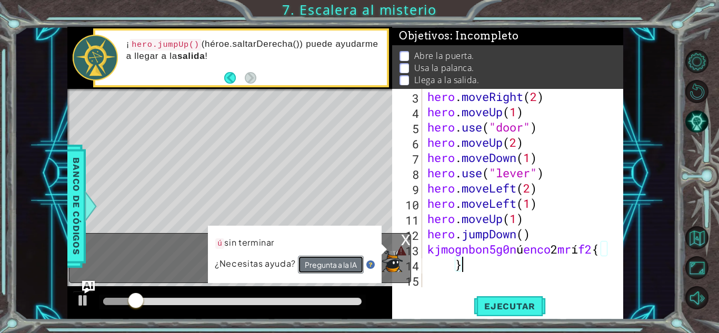
click at [347, 268] on button "Pregunta a la IA" at bounding box center [331, 265] width 66 height 18
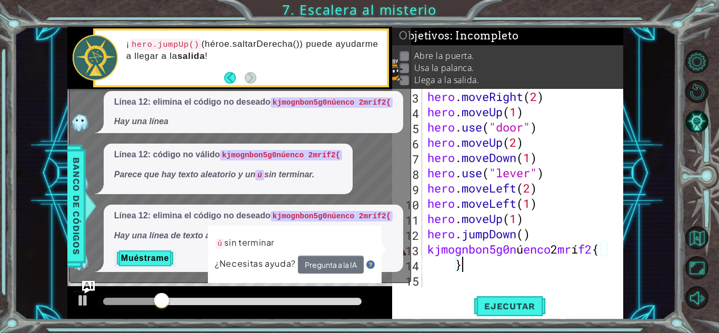
scroll to position [17, 0]
click at [156, 253] on button "Muéstrame" at bounding box center [145, 258] width 62 height 17
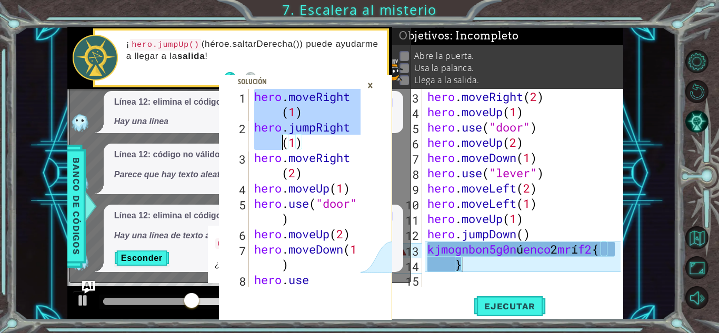
scroll to position [122, 0]
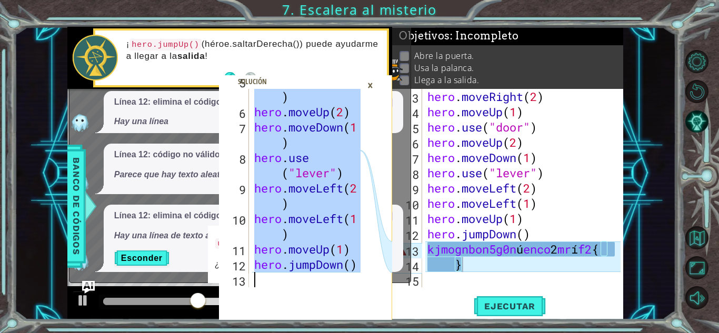
drag, startPoint x: 253, startPoint y: 90, endPoint x: 459, endPoint y: 358, distance: 338.0
click at [459, 333] on html "hero.moveRight(1) 5 6 7 8 9 10 11 12 13 hero . use ( "door" ) hero . moveUp ( 2…" at bounding box center [359, 166] width 719 height 333
type textarea "hero.jumpDown()"
click at [372, 83] on div "×" at bounding box center [370, 85] width 16 height 18
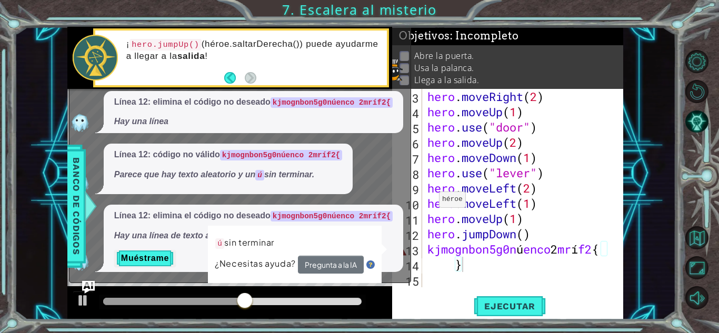
click at [264, 81] on div "¡ hero.jumpUp() (héroe.saltarDerecha()) puede ayudarme a llegar a la salida !" at bounding box center [253, 57] width 268 height 49
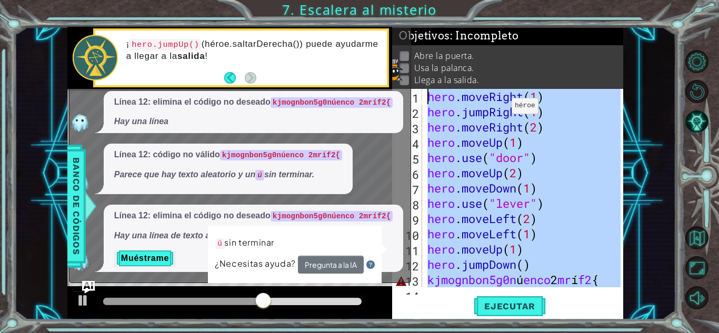
scroll to position [0, 0]
drag, startPoint x: 536, startPoint y: 275, endPoint x: 312, endPoint y: -46, distance: 391.3
click at [312, 0] on html "hero.jumpDown() 5 6 7 8 9 10 11 12 13 hero . use ( "door" ) hero . moveUp ( 2 )…" at bounding box center [359, 166] width 719 height 333
type textarea "hero.moveRight(1) hero.jumpRight(1)"
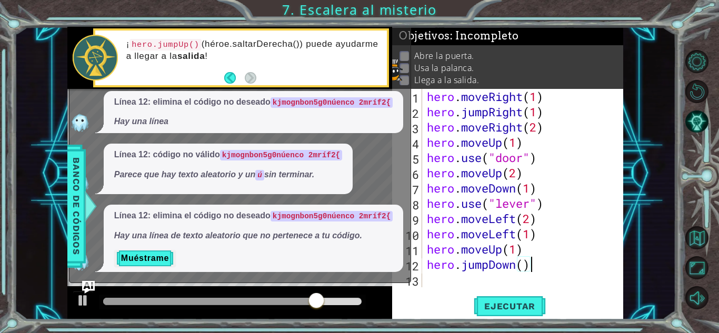
click at [537, 269] on div "hero . moveRight ( 1 ) hero . jumpRight ( 1 ) hero . moveRight ( 2 ) hero . mov…" at bounding box center [525, 203] width 201 height 229
type textarea "hero.jumpDown()"
click at [528, 319] on div "hero.jumpDown() 1 2 3 4 5 6 7 8 9 10 11 12 13 hero . moveRight ( 1 ) hero . jum…" at bounding box center [507, 204] width 231 height 231
click at [537, 306] on span "Ejecutar" at bounding box center [510, 306] width 72 height 11
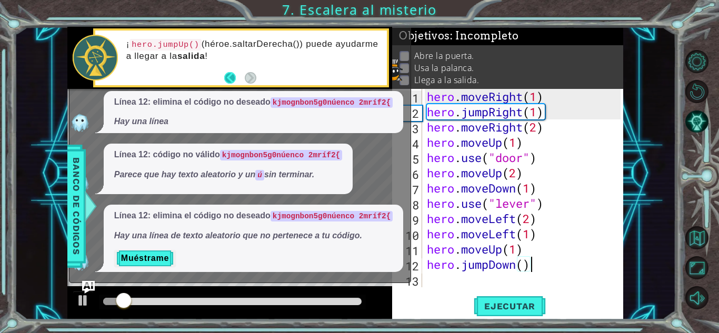
click at [225, 74] on button "Back" at bounding box center [234, 78] width 21 height 12
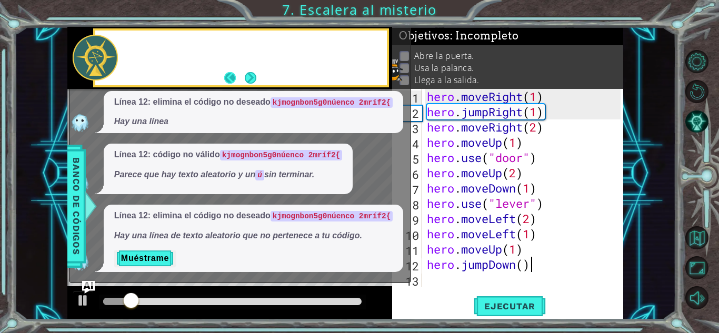
click at [227, 74] on button "Back" at bounding box center [234, 78] width 21 height 12
click at [245, 79] on button "Next" at bounding box center [251, 78] width 12 height 12
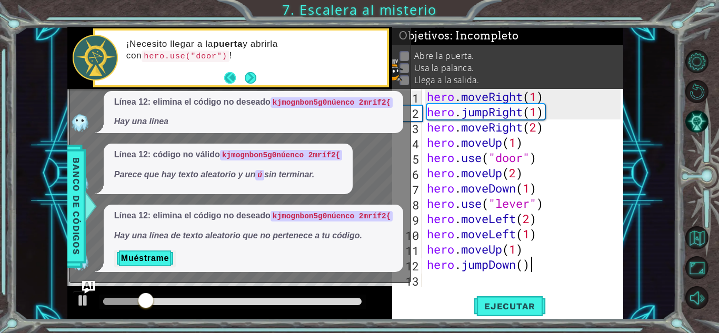
click at [245, 79] on button "Next" at bounding box center [251, 78] width 12 height 12
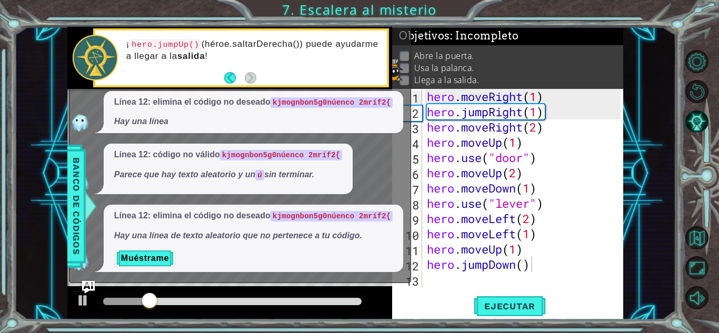
click at [243, 79] on button "Back" at bounding box center [234, 78] width 21 height 12
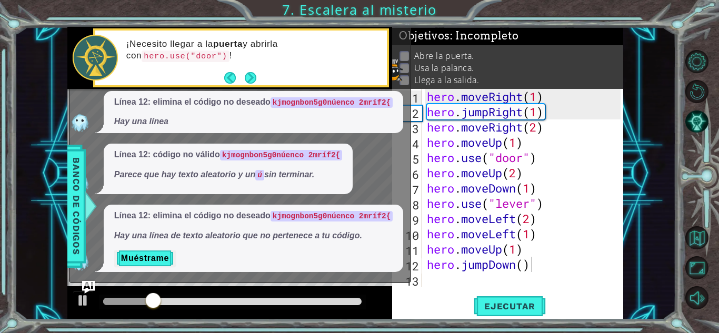
click at [243, 79] on footer at bounding box center [240, 78] width 32 height 16
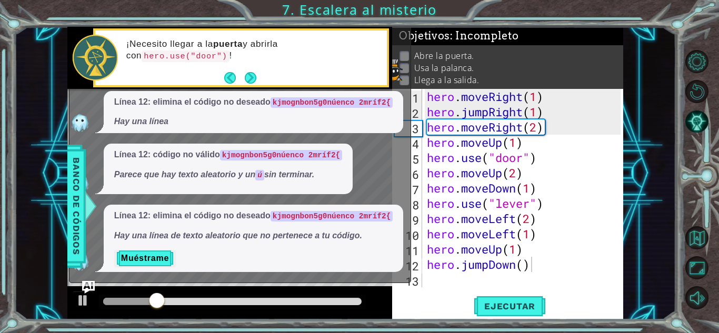
click at [245, 79] on button "Next" at bounding box center [251, 78] width 12 height 12
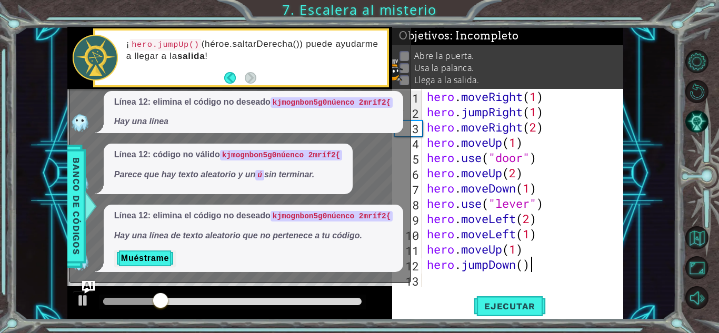
click at [243, 79] on button "Back" at bounding box center [234, 78] width 21 height 12
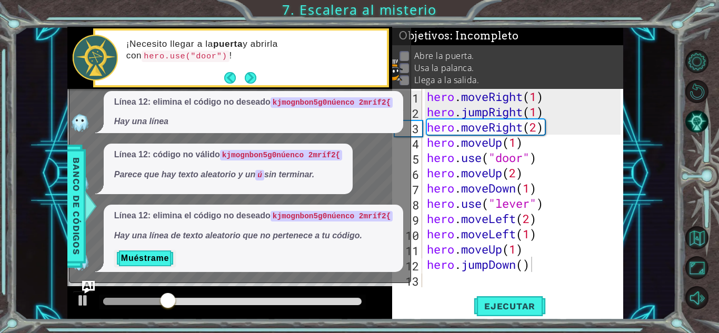
click at [245, 79] on button "Next" at bounding box center [251, 78] width 12 height 12
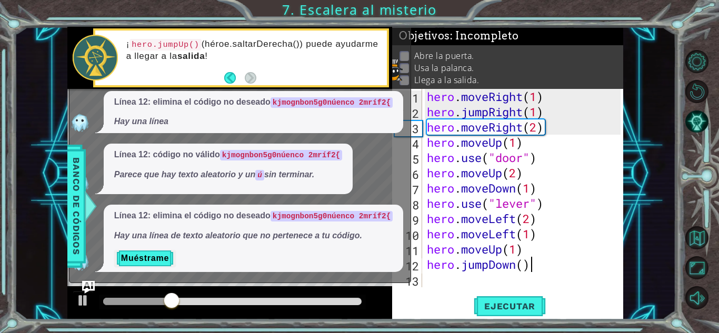
click at [243, 79] on button "Back" at bounding box center [234, 78] width 21 height 12
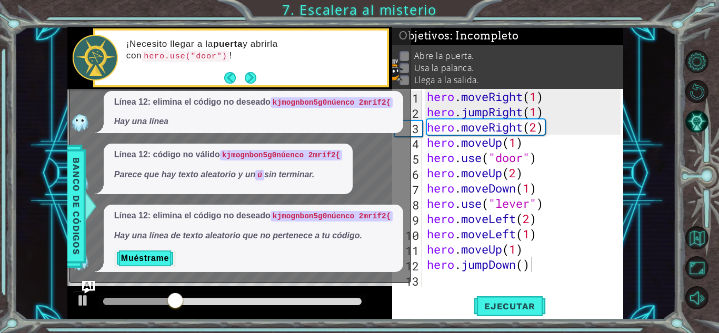
click at [243, 79] on button "Back" at bounding box center [234, 78] width 21 height 12
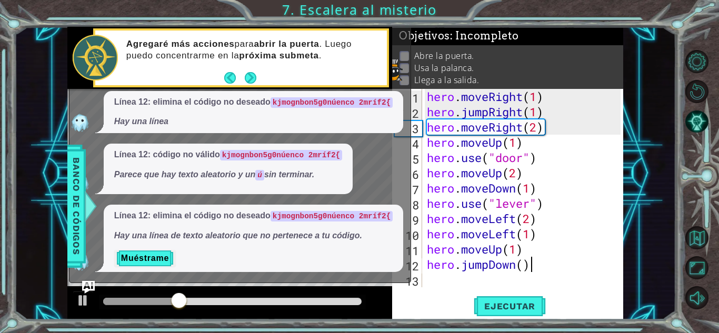
click at [245, 79] on button "Next" at bounding box center [251, 78] width 12 height 12
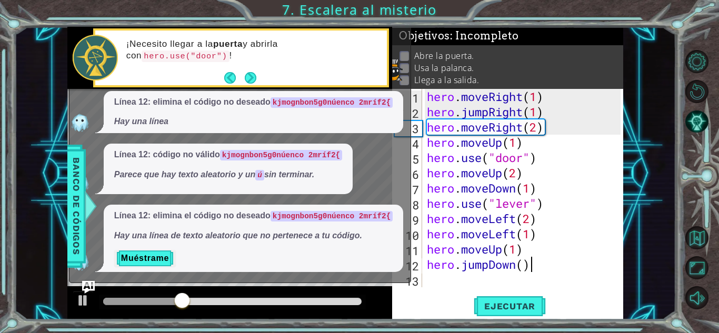
click at [243, 79] on button "Back" at bounding box center [234, 78] width 21 height 12
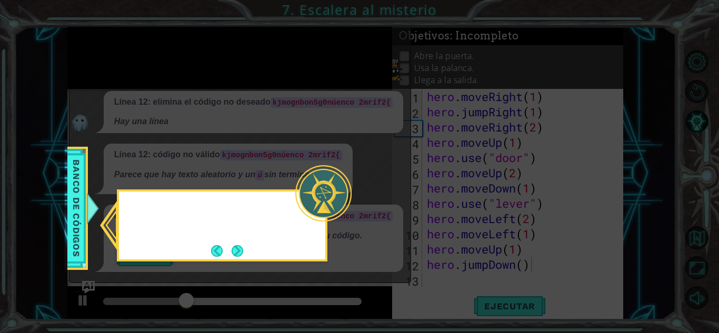
click at [243, 79] on icon at bounding box center [359, 166] width 719 height 333
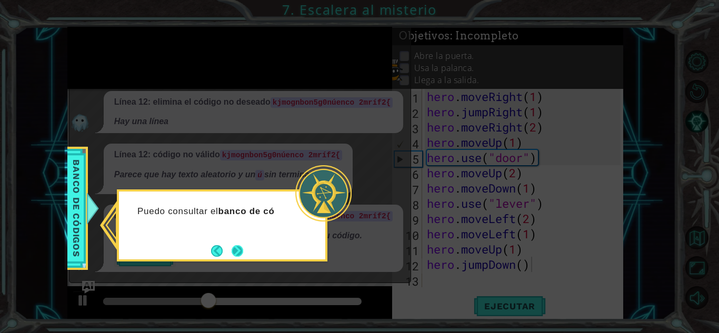
click at [243, 245] on button "Next" at bounding box center [238, 251] width 12 height 12
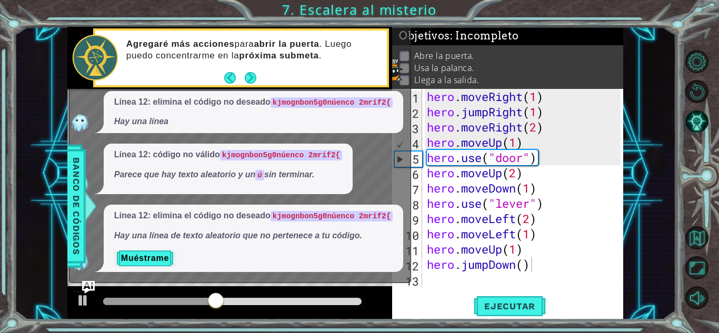
click at [244, 243] on div "Línea 12: elimina el código no deseado kjmognbon5g0núenco 2mríf2{ Hay una línea…" at bounding box center [254, 238] width 300 height 67
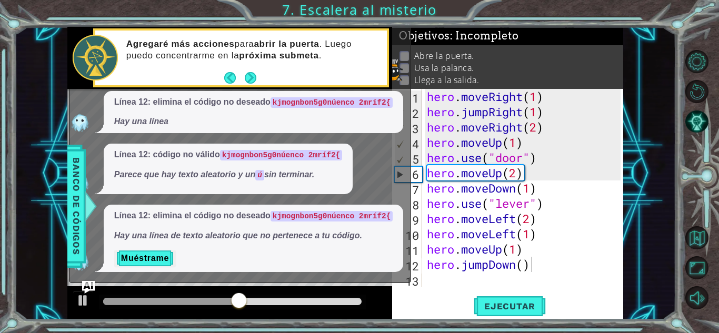
click at [394, 31] on div "¿Cuál es el problema? Línea 12: código no válido ¿Cuál es el problema? Línea 12…" at bounding box center [238, 132] width 336 height 281
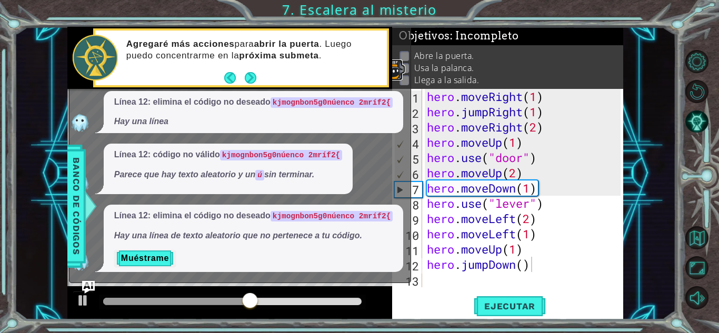
click at [401, 59] on img at bounding box center [392, 69] width 21 height 21
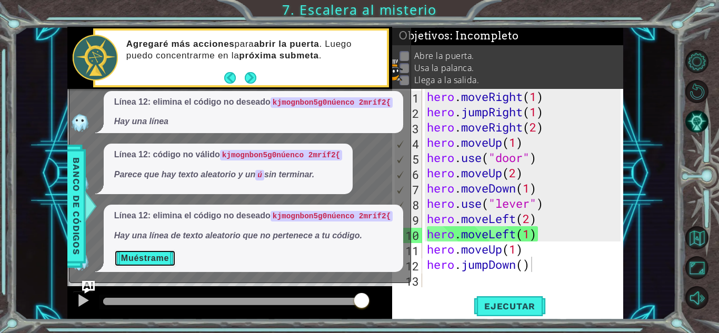
click at [157, 265] on button "Muéstrame" at bounding box center [145, 258] width 62 height 17
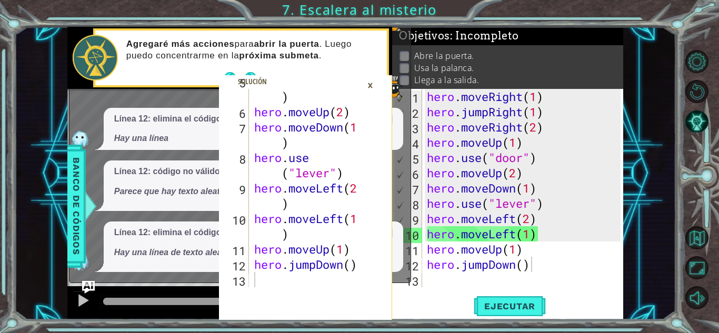
click at [295, 140] on div "hero . use ( "door" ) hero . moveUp ( 2 ) hero . moveDown ( 1 ) hero . use ( "l…" at bounding box center [309, 196] width 114 height 244
type textarea "hero.moveDown(1)"
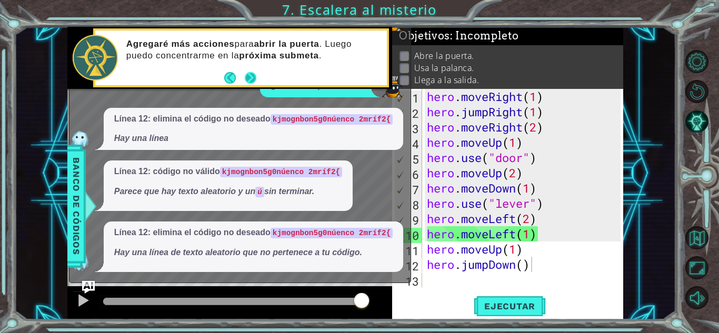
click at [250, 72] on button "Next" at bounding box center [251, 78] width 12 height 12
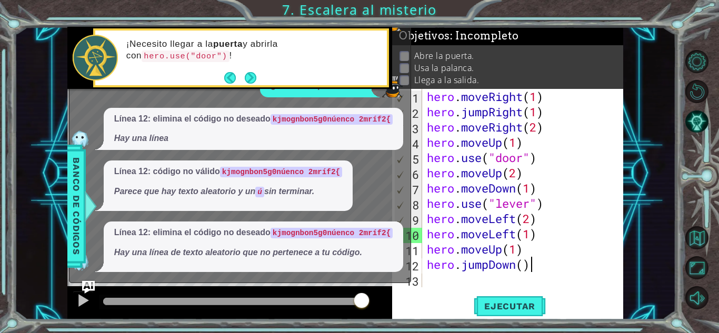
click at [250, 72] on button "Next" at bounding box center [251, 78] width 12 height 12
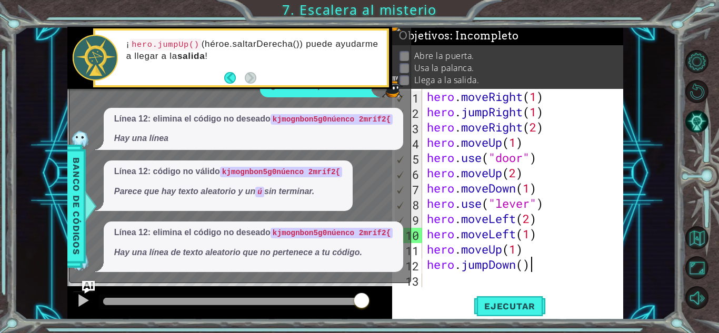
click at [250, 72] on footer at bounding box center [240, 78] width 32 height 16
click at [229, 74] on button "Back" at bounding box center [234, 78] width 21 height 12
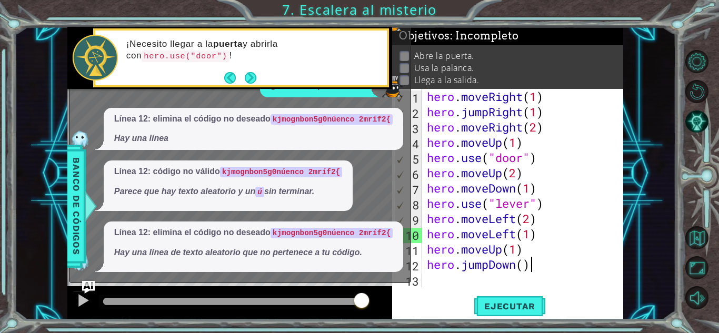
click at [229, 74] on button "Back" at bounding box center [234, 78] width 21 height 12
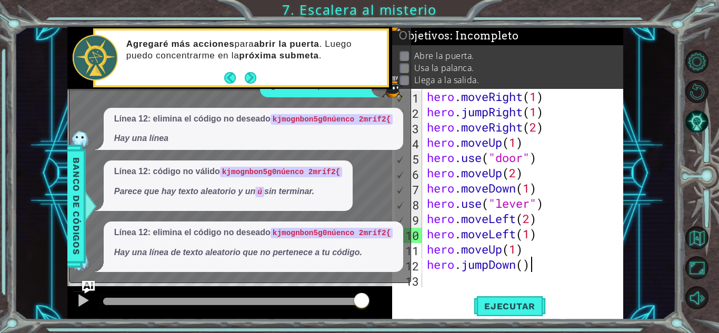
click at [229, 74] on button "Back" at bounding box center [234, 78] width 21 height 12
click at [0, 0] on icon at bounding box center [0, 0] width 0 height 0
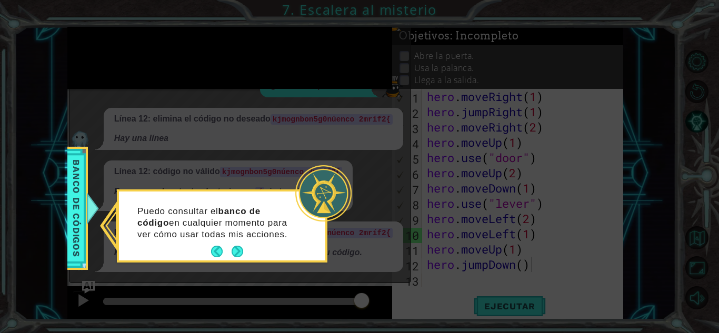
click at [229, 74] on icon at bounding box center [359, 166] width 719 height 333
click at [249, 249] on div "Puedo consultar el banco de código en cualquier momento para ver cómo usar toda…" at bounding box center [222, 228] width 206 height 65
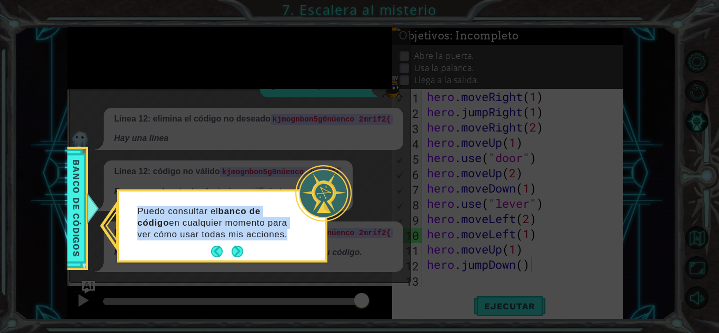
click at [249, 249] on div "Puedo consultar el banco de código en cualquier momento para ver cómo usar toda…" at bounding box center [222, 228] width 206 height 65
click at [204, 251] on div "Puedo consultar el banco de código en cualquier momento para ver cómo usar toda…" at bounding box center [222, 228] width 206 height 65
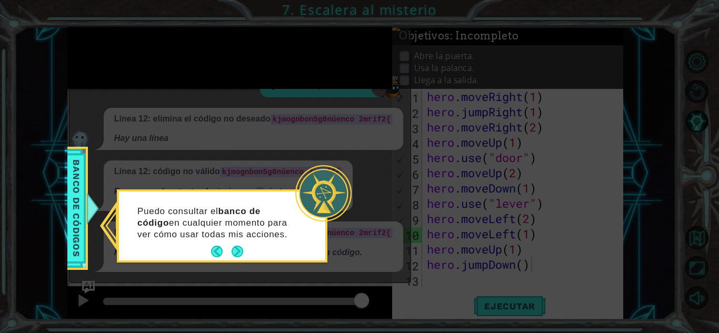
click at [246, 252] on div "Puedo consultar el banco de código en cualquier momento para ver cómo usar toda…" at bounding box center [222, 228] width 206 height 65
click at [243, 252] on button "Next" at bounding box center [238, 252] width 12 height 12
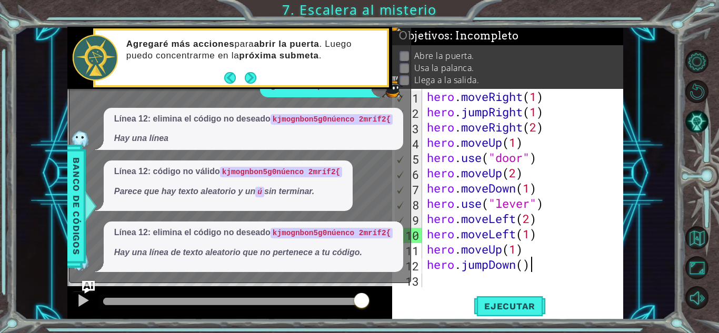
click at [245, 252] on em "Hay una línea de texto aleatorio que no pertenece a tu código." at bounding box center [238, 252] width 248 height 9
click at [440, 185] on div "hero . moveRight ( 1 ) hero . jumpRight ( 1 ) hero . moveRight ( 2 ) hero . mov…" at bounding box center [525, 203] width 201 height 229
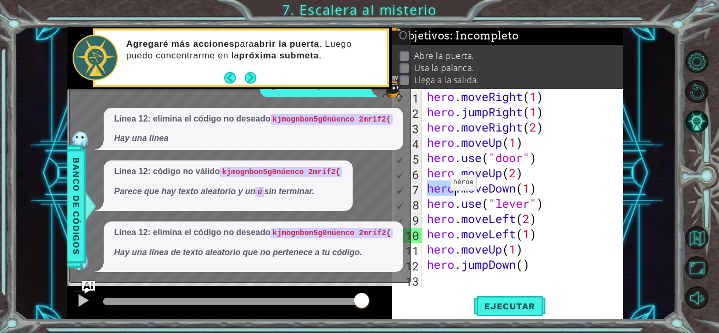
click at [440, 185] on div "hero . moveRight ( 1 ) hero . jumpRight ( 1 ) hero . moveRight ( 2 ) hero . mov…" at bounding box center [525, 203] width 201 height 229
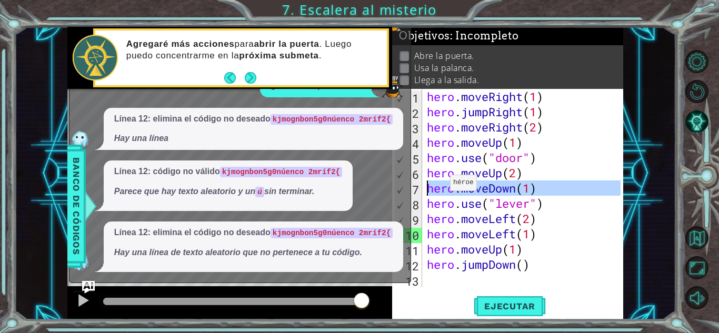
click at [440, 185] on div "hero . moveRight ( 1 ) hero . jumpRight ( 1 ) hero . moveRight ( 2 ) hero . mov…" at bounding box center [523, 188] width 196 height 198
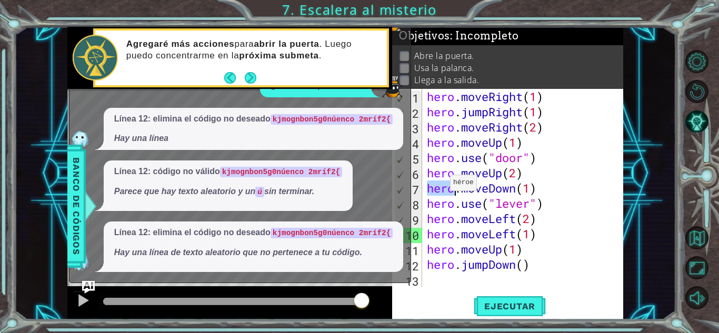
click at [440, 185] on div "hero . moveRight ( 1 ) hero . jumpRight ( 1 ) hero . moveRight ( 2 ) hero . mov…" at bounding box center [525, 203] width 201 height 229
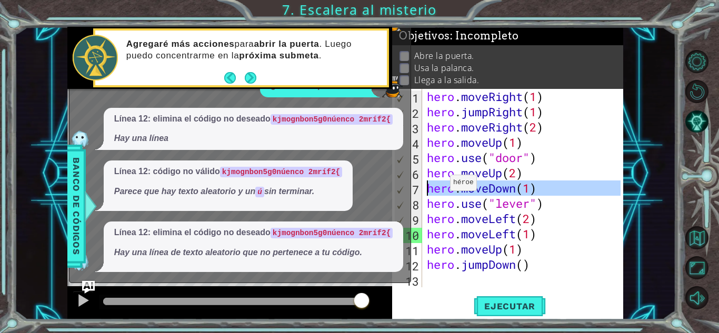
click at [440, 185] on div "hero . moveRight ( 1 ) hero . jumpRight ( 1 ) hero . moveRight ( 2 ) hero . mov…" at bounding box center [525, 203] width 201 height 229
click at [440, 185] on div "hero . moveRight ( 1 ) hero . jumpRight ( 1 ) hero . moveRight ( 2 ) hero . mov…" at bounding box center [523, 188] width 196 height 198
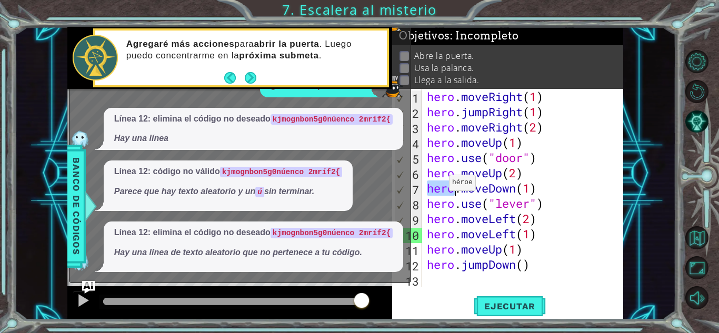
click at [440, 185] on div "hero . moveRight ( 1 ) hero . jumpRight ( 1 ) hero . moveRight ( 2 ) hero . mov…" at bounding box center [525, 203] width 201 height 229
click at [440, 185] on div "hero . moveRight ( 1 ) hero . jumpRight ( 1 ) hero . moveRight ( 2 ) hero . mov…" at bounding box center [523, 188] width 196 height 198
click at [440, 185] on div "hero . moveRight ( 1 ) hero . jumpRight ( 1 ) hero . moveRight ( 2 ) hero . mov…" at bounding box center [525, 203] width 201 height 229
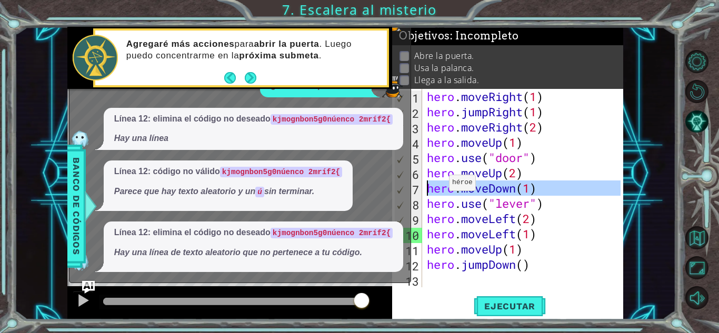
click at [440, 185] on div "hero . moveRight ( 1 ) hero . jumpRight ( 1 ) hero . moveRight ( 2 ) hero . mov…" at bounding box center [523, 188] width 196 height 198
click at [440, 185] on div "hero . moveRight ( 1 ) hero . jumpRight ( 1 ) hero . moveRight ( 2 ) hero . mov…" at bounding box center [525, 203] width 201 height 229
click at [440, 185] on div "hero . moveRight ( 1 ) hero . jumpRight ( 1 ) hero . moveRight ( 2 ) hero . mov…" at bounding box center [523, 188] width 196 height 198
click at [440, 185] on div "hero . moveRight ( 1 ) hero . jumpRight ( 1 ) hero . moveRight ( 2 ) hero . mov…" at bounding box center [525, 203] width 201 height 229
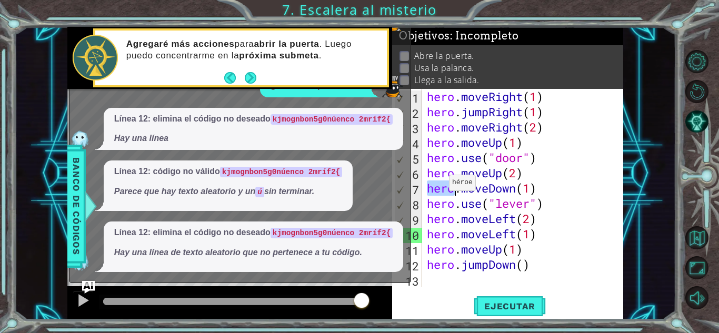
click at [440, 185] on div "hero . moveRight ( 1 ) hero . jumpRight ( 1 ) hero . moveRight ( 2 ) hero . mov…" at bounding box center [525, 203] width 201 height 229
click at [440, 185] on div "hero . moveRight ( 1 ) hero . jumpRight ( 1 ) hero . moveRight ( 2 ) hero . mov…" at bounding box center [523, 188] width 196 height 198
click at [440, 185] on div "hero . moveRight ( 1 ) hero . jumpRight ( 1 ) hero . moveRight ( 2 ) hero . mov…" at bounding box center [525, 203] width 201 height 229
click at [440, 185] on div "hero . moveRight ( 1 ) hero . jumpRight ( 1 ) hero . moveRight ( 2 ) hero . mov…" at bounding box center [523, 188] width 196 height 198
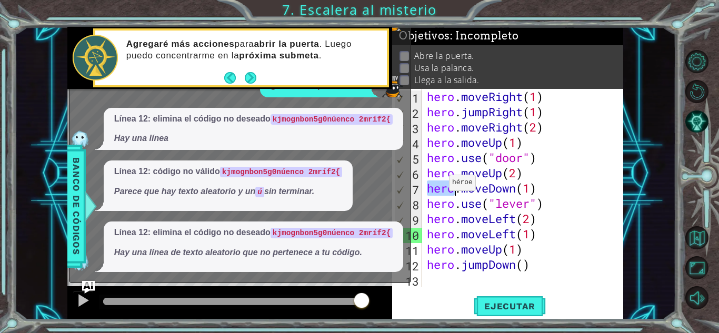
click at [440, 185] on div "hero . moveRight ( 1 ) hero . jumpRight ( 1 ) hero . moveRight ( 2 ) hero . mov…" at bounding box center [525, 203] width 201 height 229
click at [440, 185] on div "hero . moveRight ( 1 ) hero . jumpRight ( 1 ) hero . moveRight ( 2 ) hero . mov…" at bounding box center [523, 188] width 196 height 198
click at [440, 185] on div "hero . moveRight ( 1 ) hero . jumpRight ( 1 ) hero . moveRight ( 2 ) hero . mov…" at bounding box center [525, 203] width 201 height 229
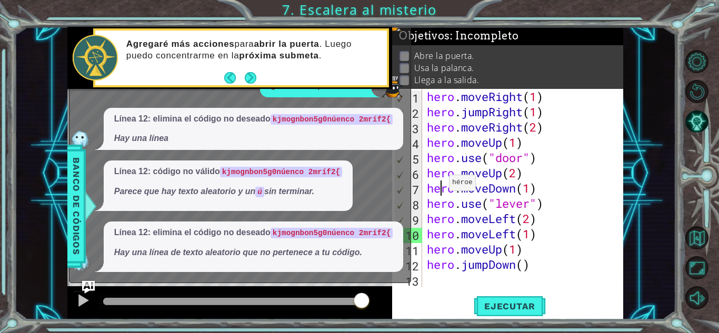
click at [440, 185] on div "hero . moveRight ( 1 ) hero . jumpRight ( 1 ) hero . moveRight ( 2 ) hero . mov…" at bounding box center [523, 188] width 196 height 198
type textarea "hero.moveDown(1)"
click at [505, 293] on div "hero.moveDown(1) 1 2 3 4 5 6 7 8 9 10 11 12 13 hero . moveRight ( 1 ) hero . ju…" at bounding box center [507, 204] width 231 height 231
click at [505, 302] on span "Ejecutar" at bounding box center [510, 306] width 72 height 11
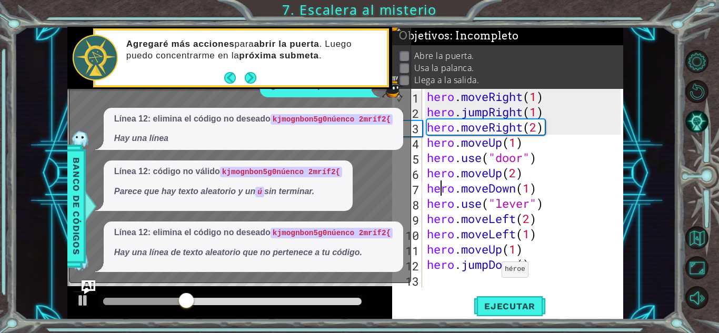
click at [87, 290] on img "Ask AI" at bounding box center [89, 287] width 14 height 14
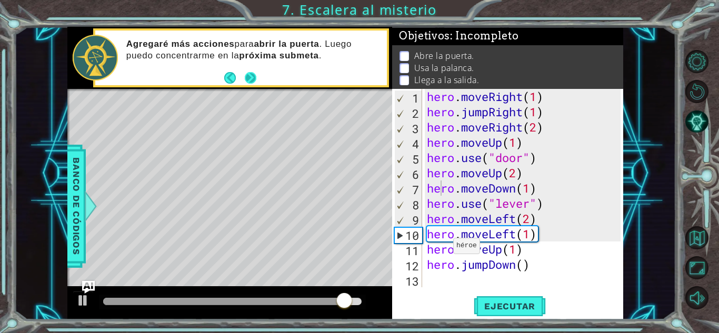
click at [254, 80] on button "Next" at bounding box center [251, 78] width 12 height 12
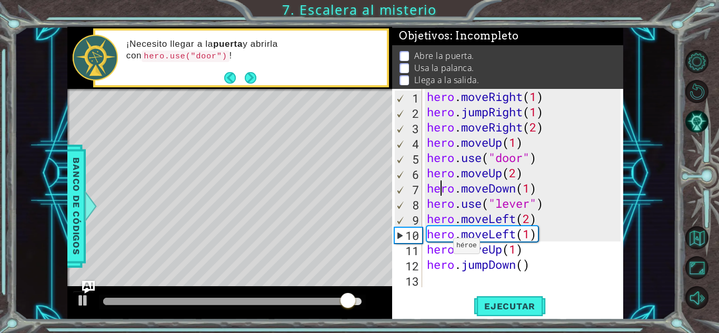
click at [254, 80] on button "Next" at bounding box center [251, 78] width 12 height 12
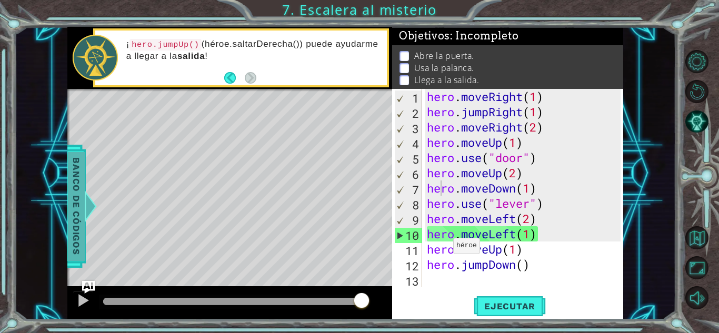
click at [83, 185] on span "Banco de códigos" at bounding box center [76, 206] width 17 height 109
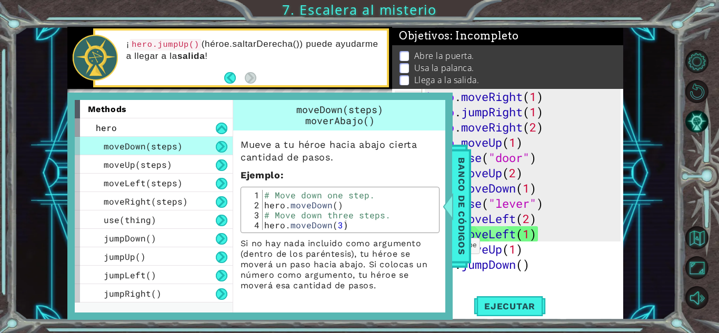
click at [107, 39] on div at bounding box center [95, 58] width 45 height 46
